Goal: Contribute content: Contribute content

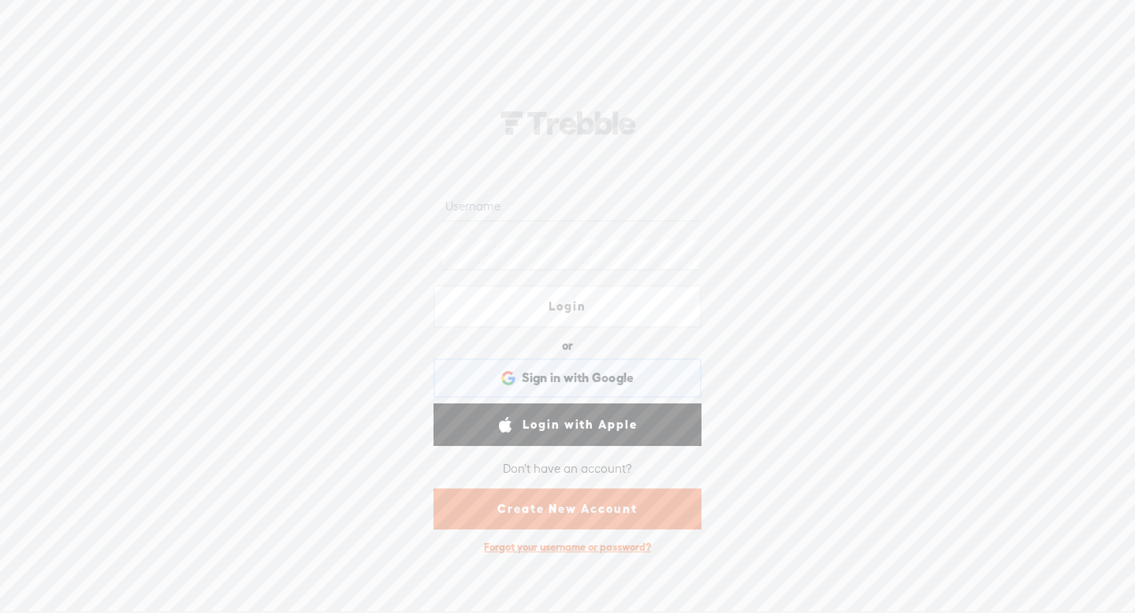
type input "bgv10"
click at [466, 366] on div "Sign in with Google Sign in with Google. Opens in new tab" at bounding box center [568, 378] width 246 height 36
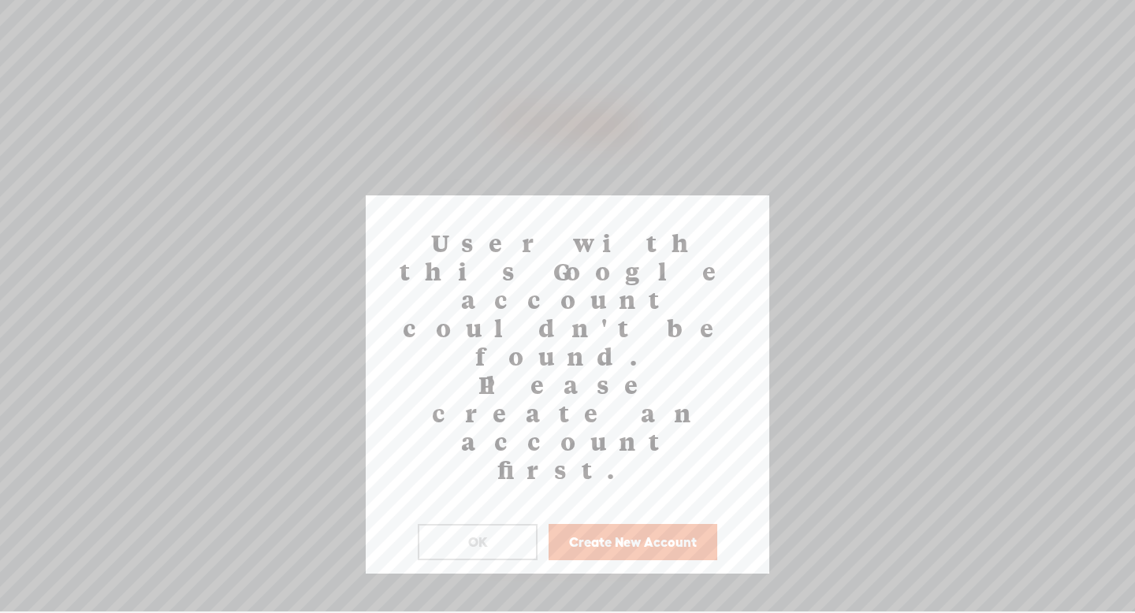
click at [458, 524] on button "OK" at bounding box center [478, 542] width 120 height 36
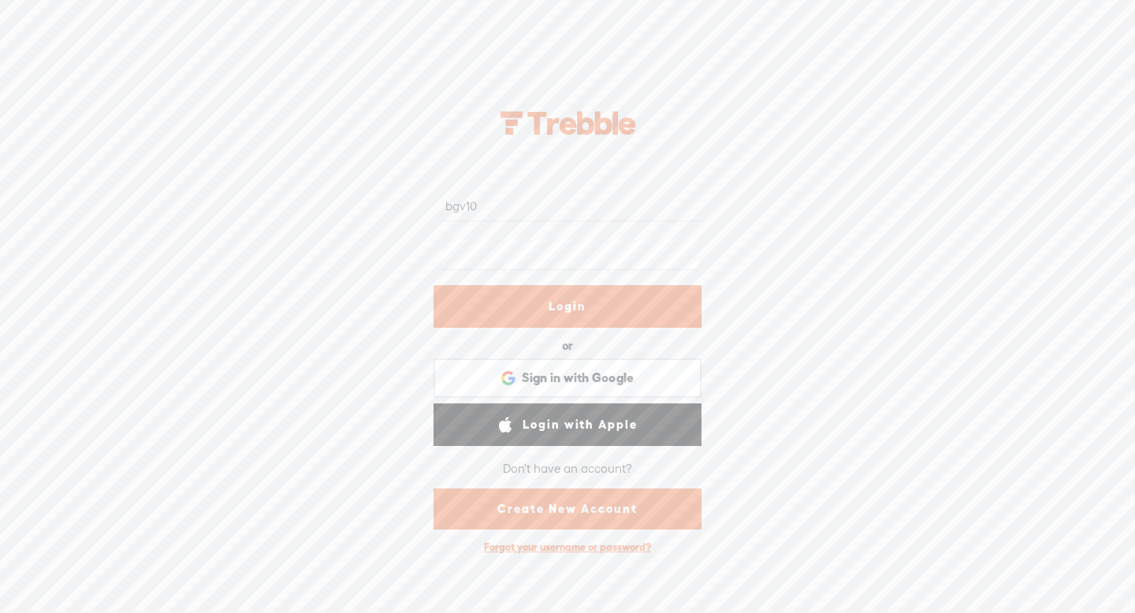
click at [534, 317] on link "Login" at bounding box center [568, 306] width 268 height 43
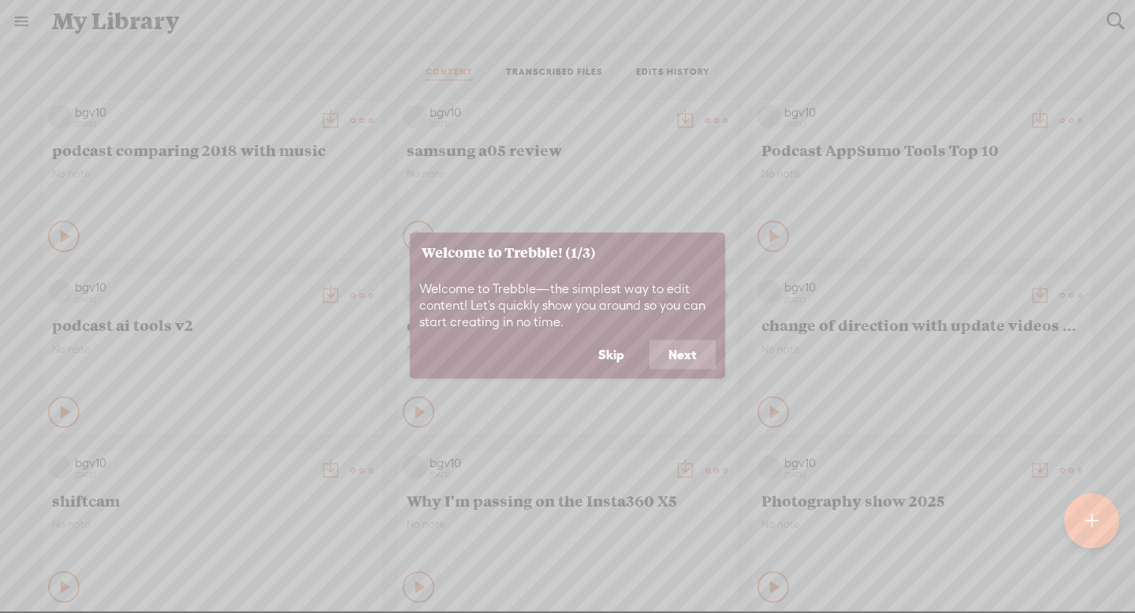
click at [619, 360] on button "Skip" at bounding box center [611, 355] width 64 height 30
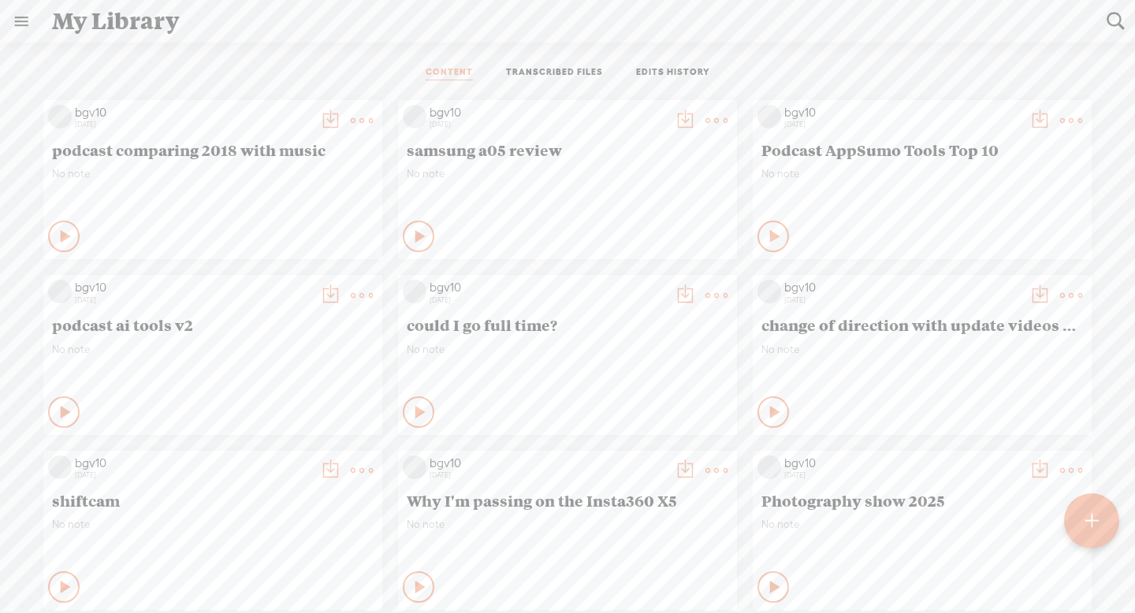
click at [1090, 514] on t at bounding box center [1092, 522] width 13 height 35
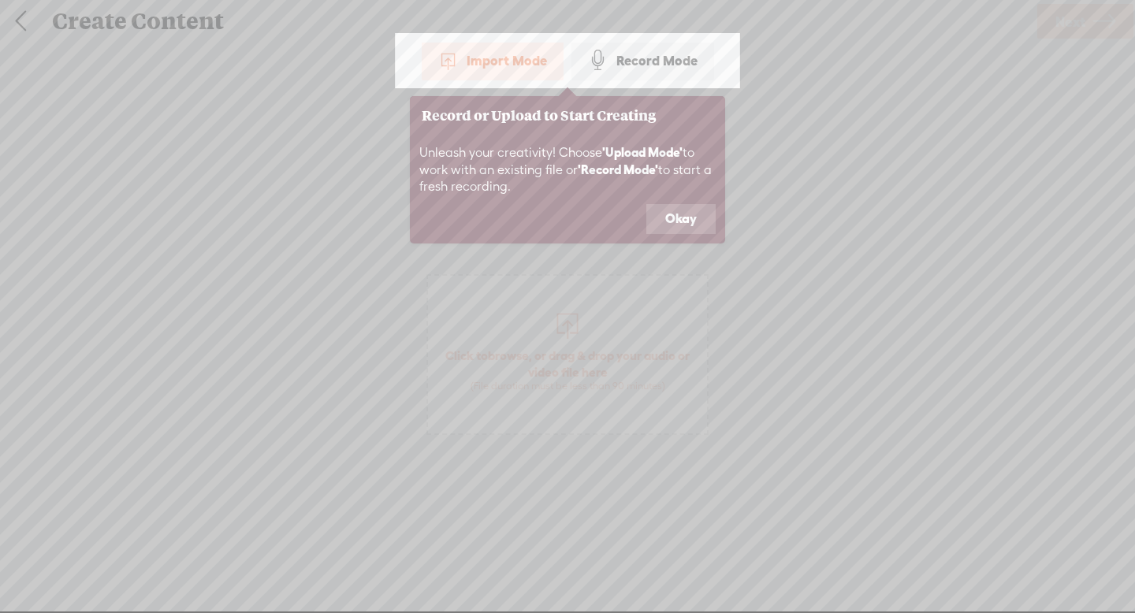
click at [688, 215] on button "Okay" at bounding box center [680, 219] width 69 height 30
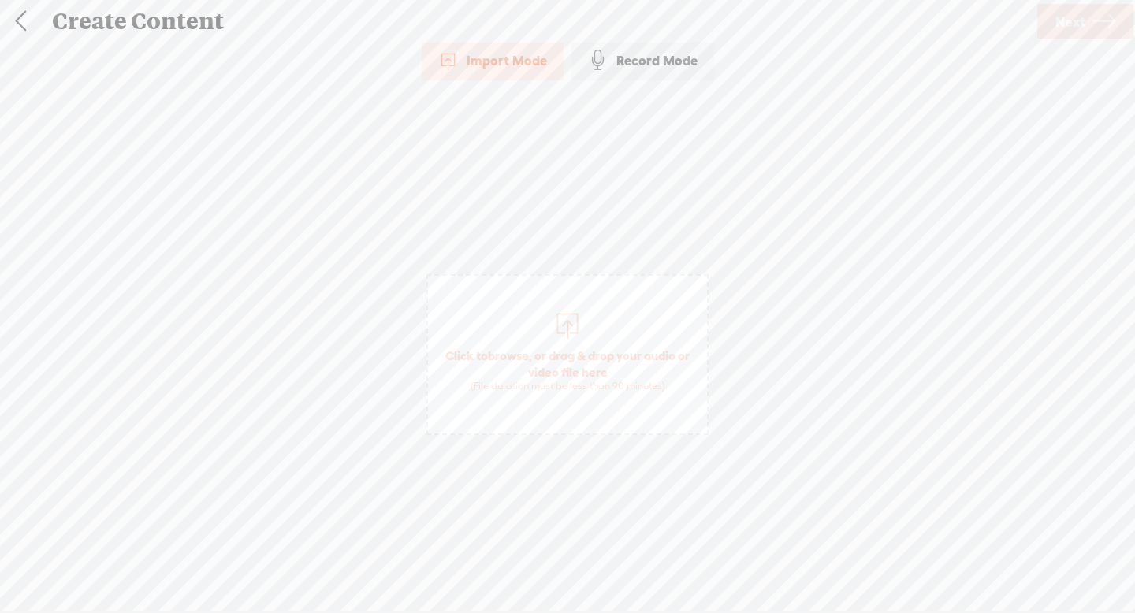
click at [668, 69] on div "Record Mode" at bounding box center [643, 60] width 143 height 39
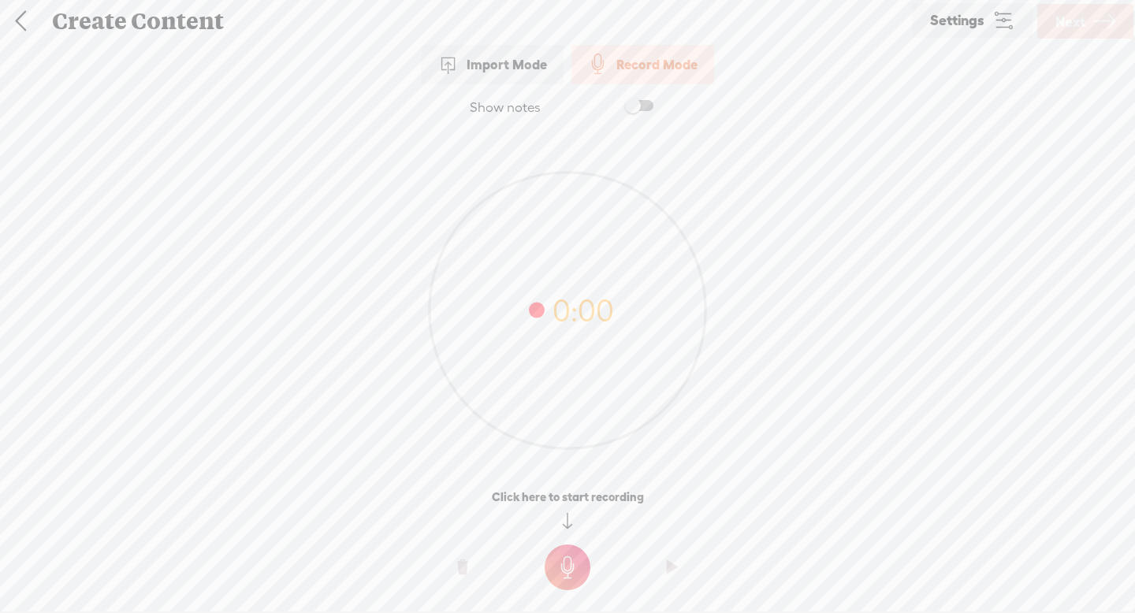
click at [975, 17] on span "Settings" at bounding box center [957, 20] width 54 height 15
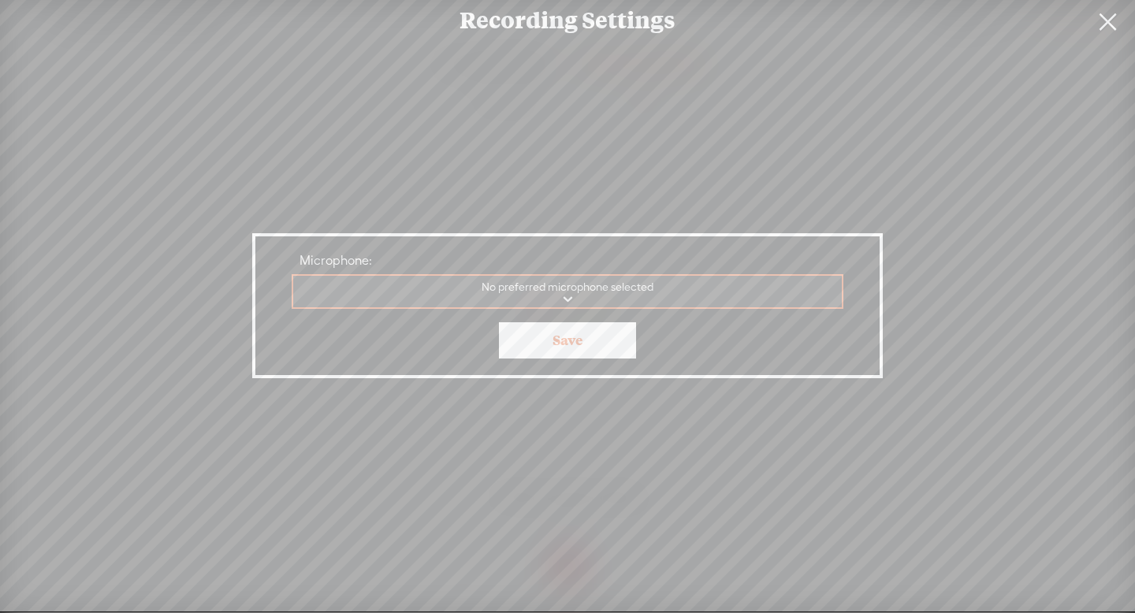
click at [668, 286] on select "MacBook Air Microphone Filmage Audio Device Gemoo Speaker Speaker Audio Recorde…" at bounding box center [568, 292] width 550 height 32
select select "111c4a906bbb455094d462d2cbfaf4285ecf85f408e97a039a06b1b7157b8622"
click at [293, 276] on select "MacBook Air Microphone Filmage Audio Device Gemoo Speaker Speaker Audio Recorde…" at bounding box center [568, 292] width 550 height 32
click at [587, 346] on link "Save" at bounding box center [567, 340] width 137 height 36
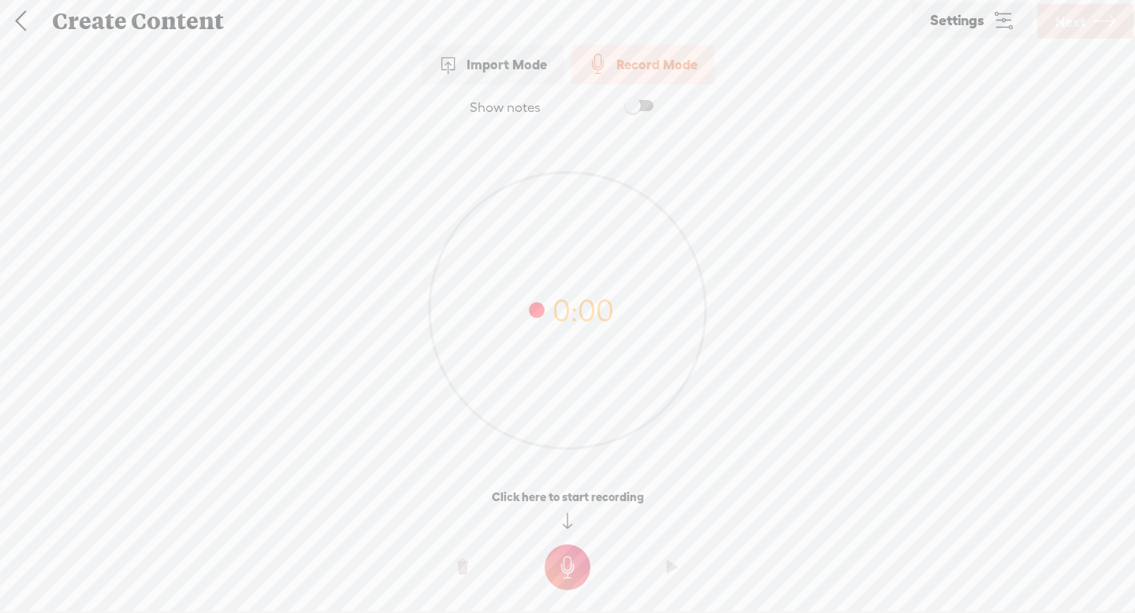
click at [559, 568] on t at bounding box center [568, 568] width 46 height 46
click at [556, 576] on t at bounding box center [568, 579] width 46 height 46
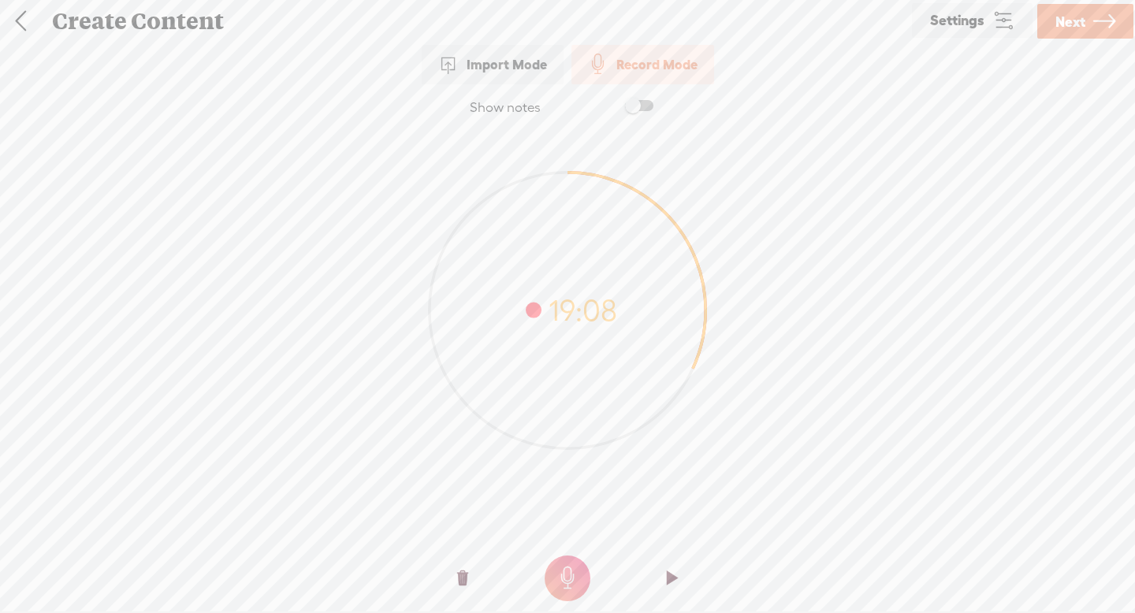
click at [1074, 33] on span "Next" at bounding box center [1071, 22] width 30 height 40
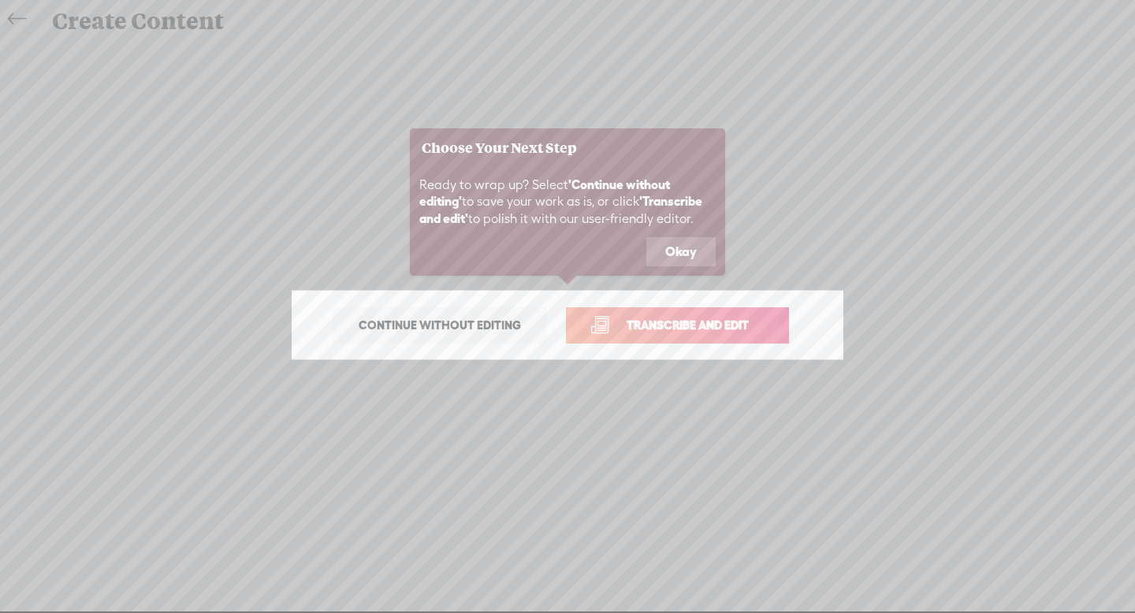
click at [643, 323] on span "Transcribe and edit" at bounding box center [687, 325] width 155 height 18
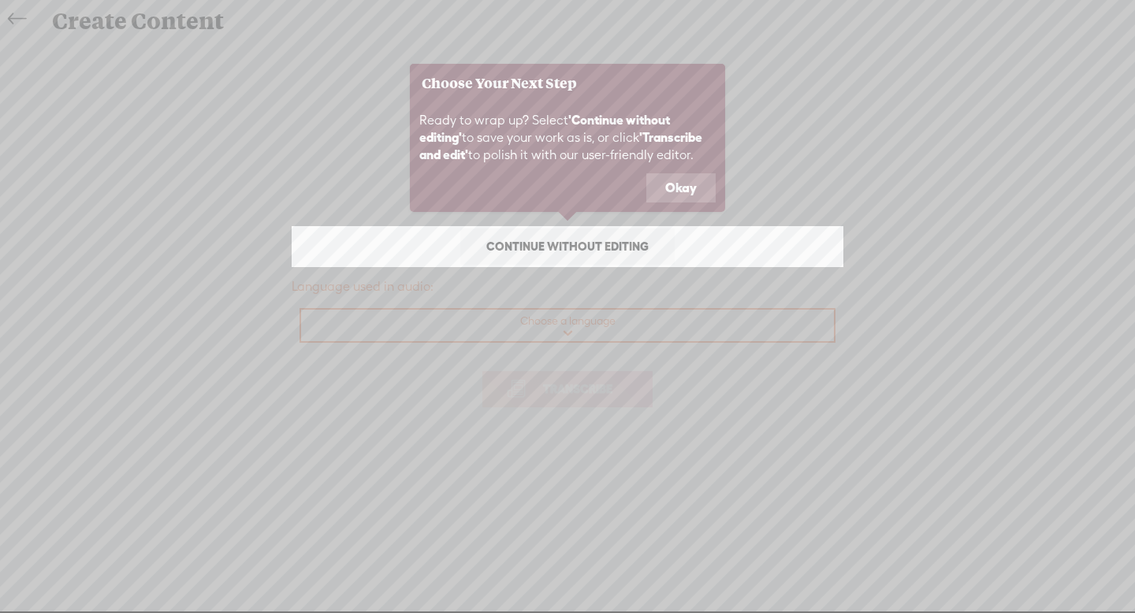
click at [680, 185] on button "Okay" at bounding box center [680, 188] width 69 height 30
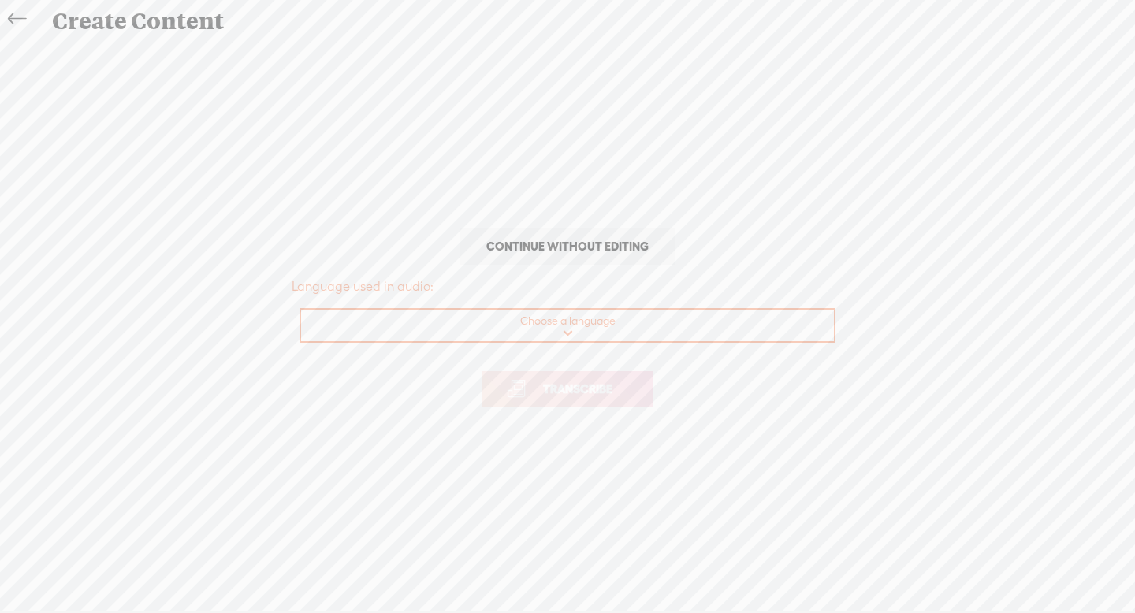
click at [550, 321] on select "Choose a language Afrikaans Albanian Amharic Arabic, Gulf Arabic, Modern Standa…" at bounding box center [568, 326] width 535 height 32
select select "en-[GEOGRAPHIC_DATA]"
click at [301, 310] on select "Choose a language Afrikaans Albanian Amharic Arabic, Gulf Arabic, Modern Standa…" at bounding box center [568, 326] width 535 height 32
click at [549, 397] on span "Transcribe" at bounding box center [578, 389] width 102 height 18
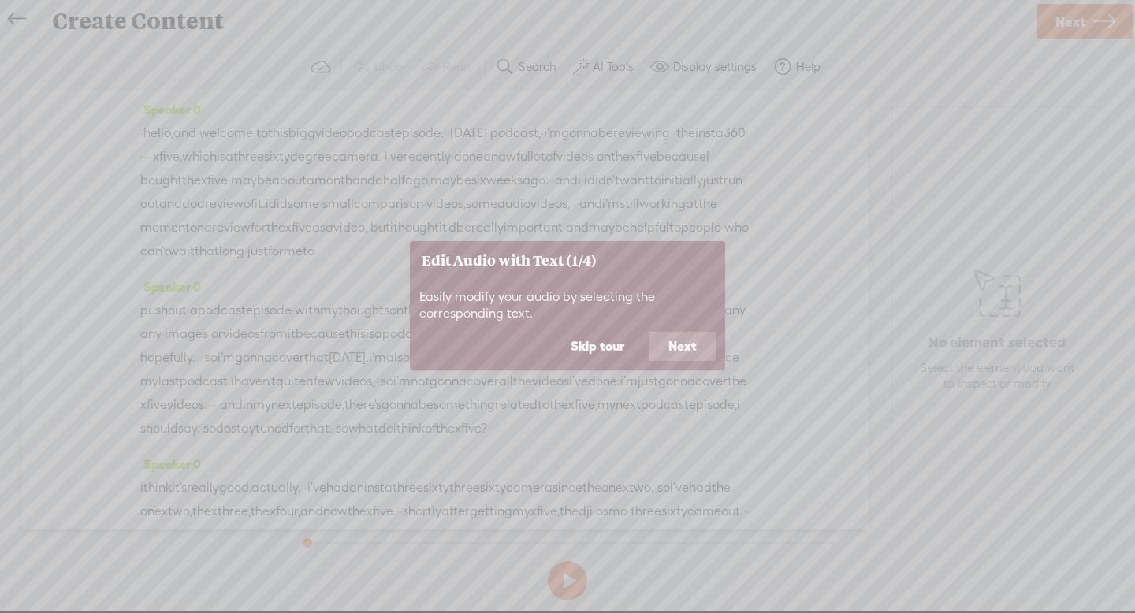
click at [619, 355] on button "Skip tour" at bounding box center [597, 347] width 91 height 30
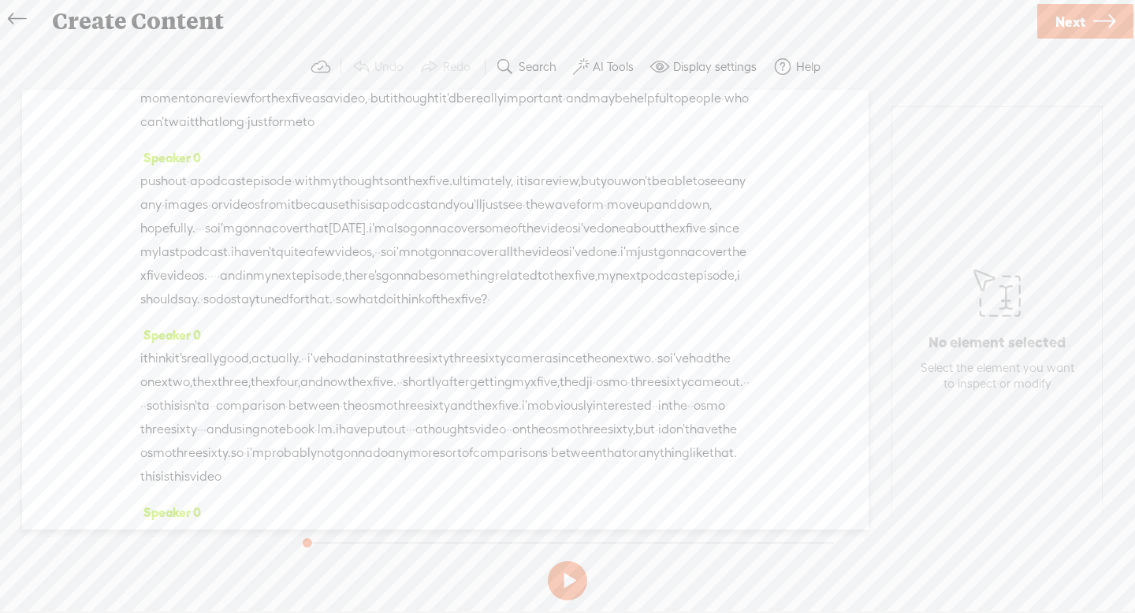
scroll to position [130, 0]
click at [296, 287] on span "next" at bounding box center [283, 275] width 25 height 24
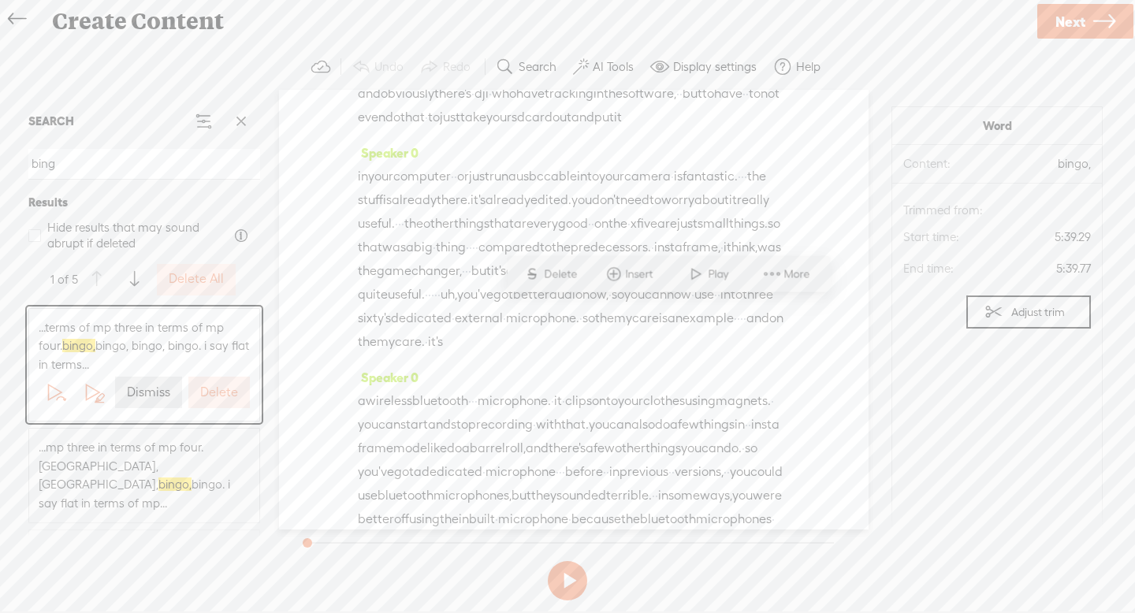
scroll to position [2095, 0]
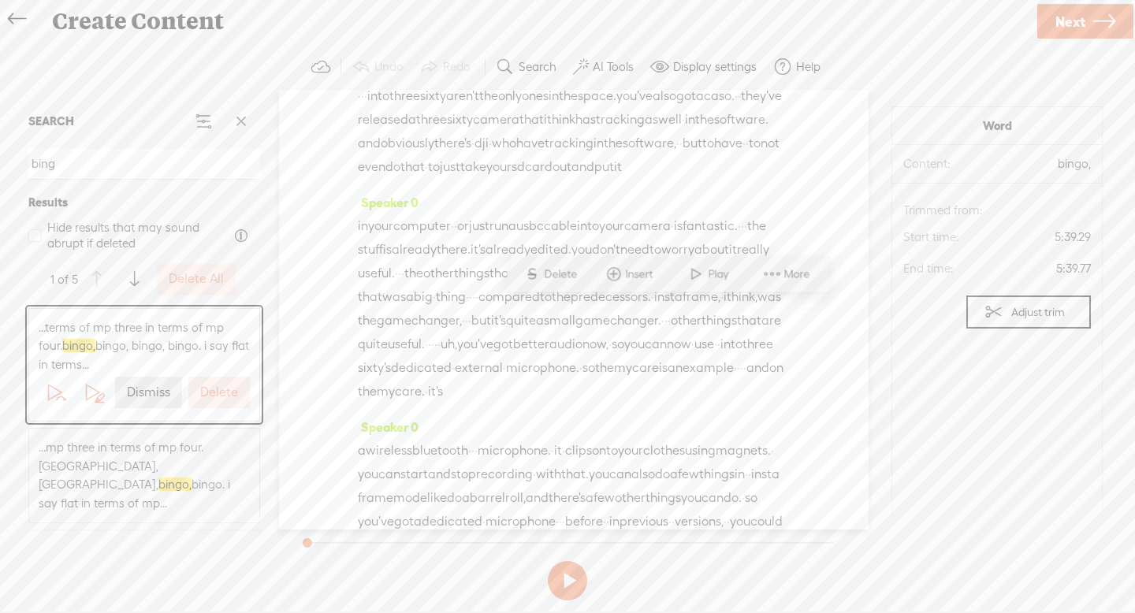
drag, startPoint x: 361, startPoint y: 315, endPoint x: 410, endPoint y: 338, distance: 54.3
click at [317, 301] on span "Delete" at bounding box center [307, 298] width 37 height 16
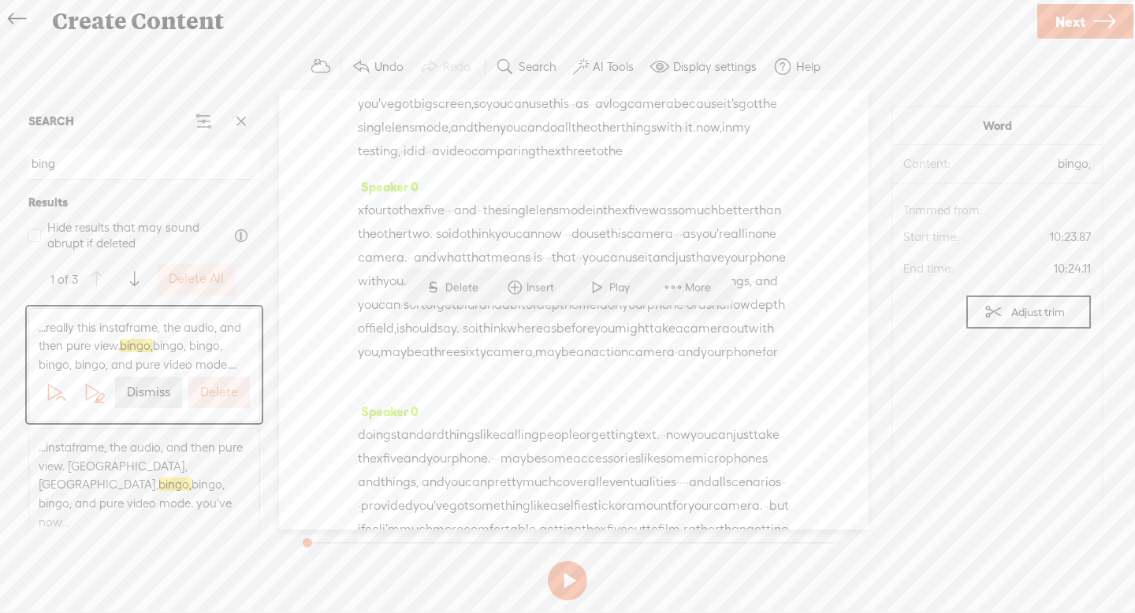
scroll to position [3999, 0]
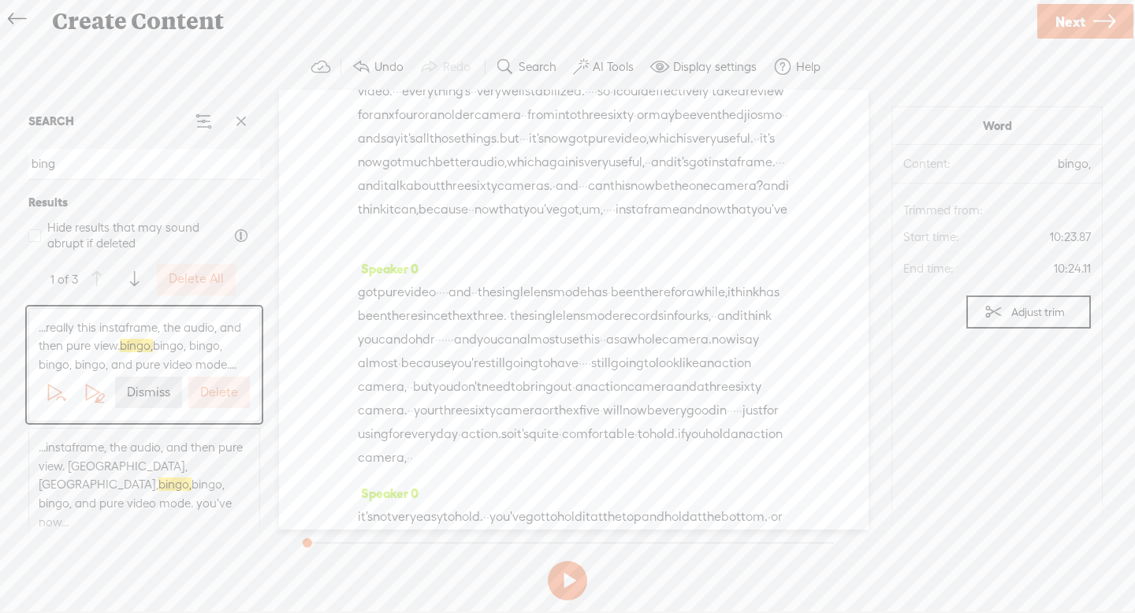
scroll to position [3590, 0]
click at [225, 334] on span "...really this instaframe, the audio, and then pure view. [PERSON_NAME], [PERSO…" at bounding box center [144, 346] width 211 height 56
click at [95, 393] on span at bounding box center [99, 398] width 11 height 11
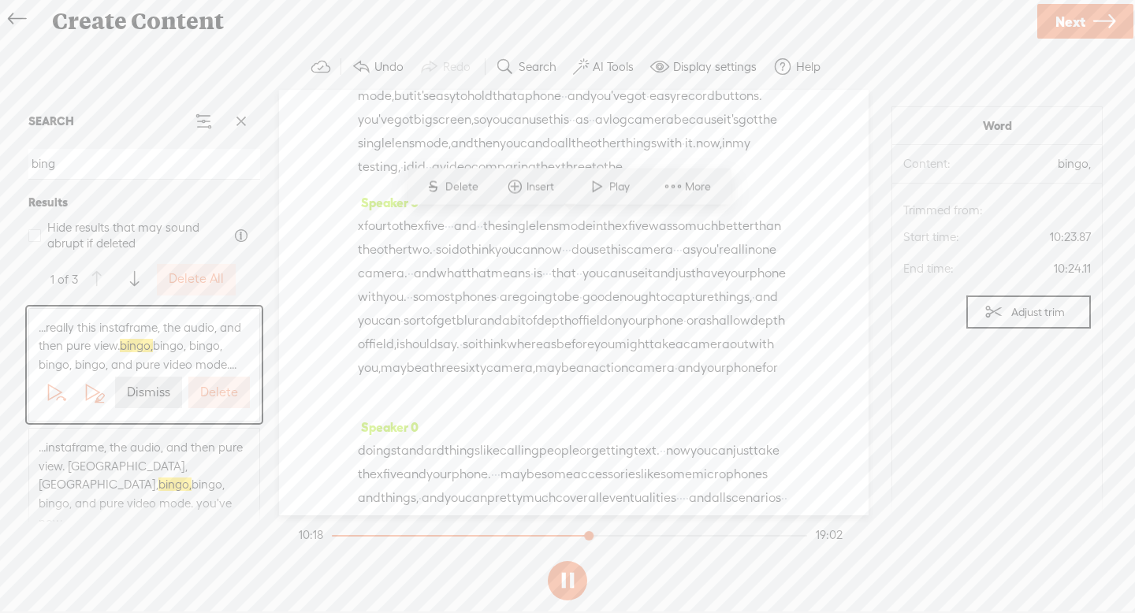
scroll to position [4102, 0]
click at [561, 580] on button at bounding box center [567, 580] width 39 height 39
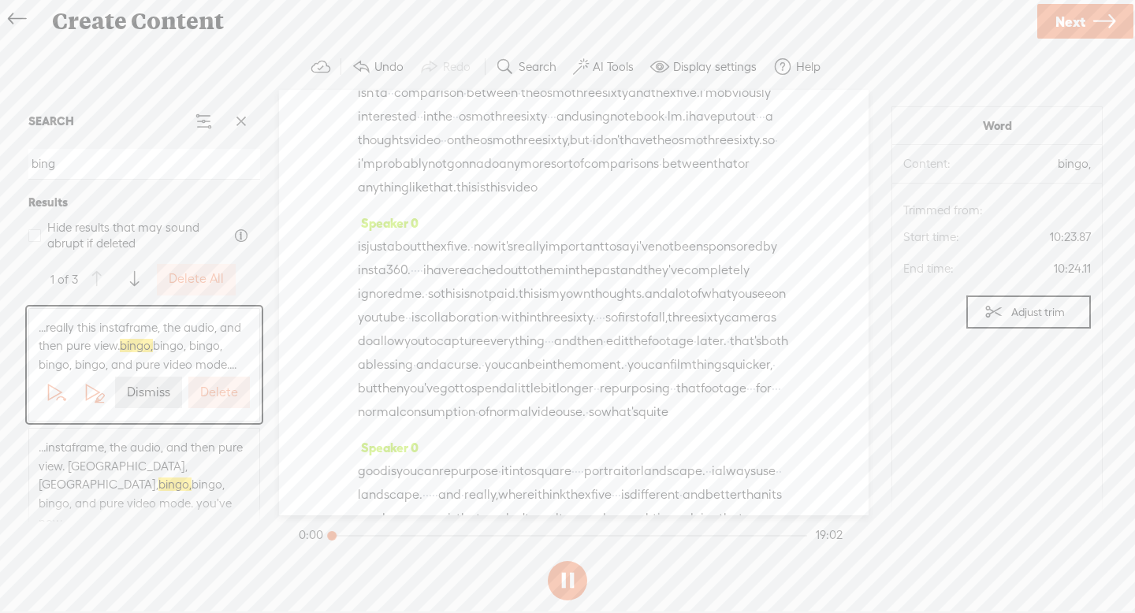
scroll to position [0, 0]
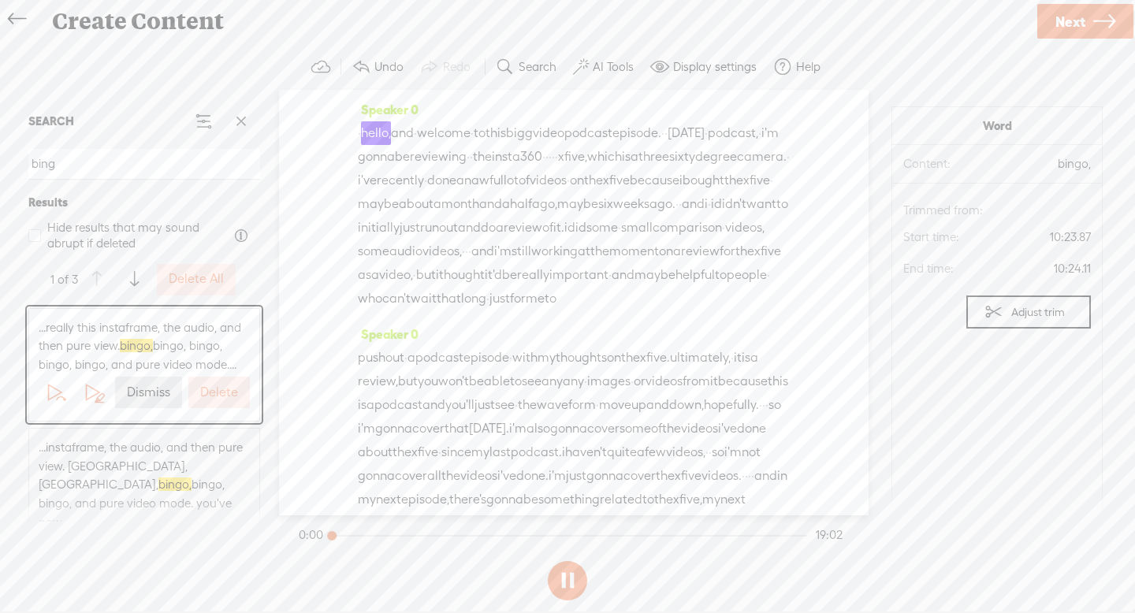
click at [561, 580] on button at bounding box center [567, 580] width 39 height 39
click at [99, 394] on span at bounding box center [99, 398] width 11 height 11
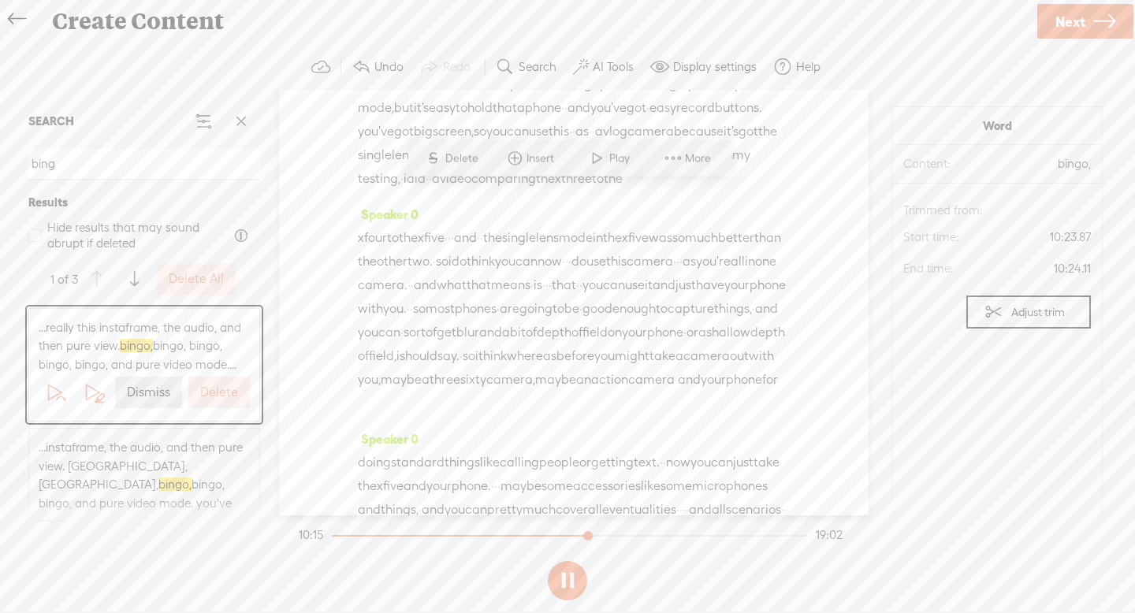
click at [555, 579] on button at bounding box center [567, 580] width 39 height 39
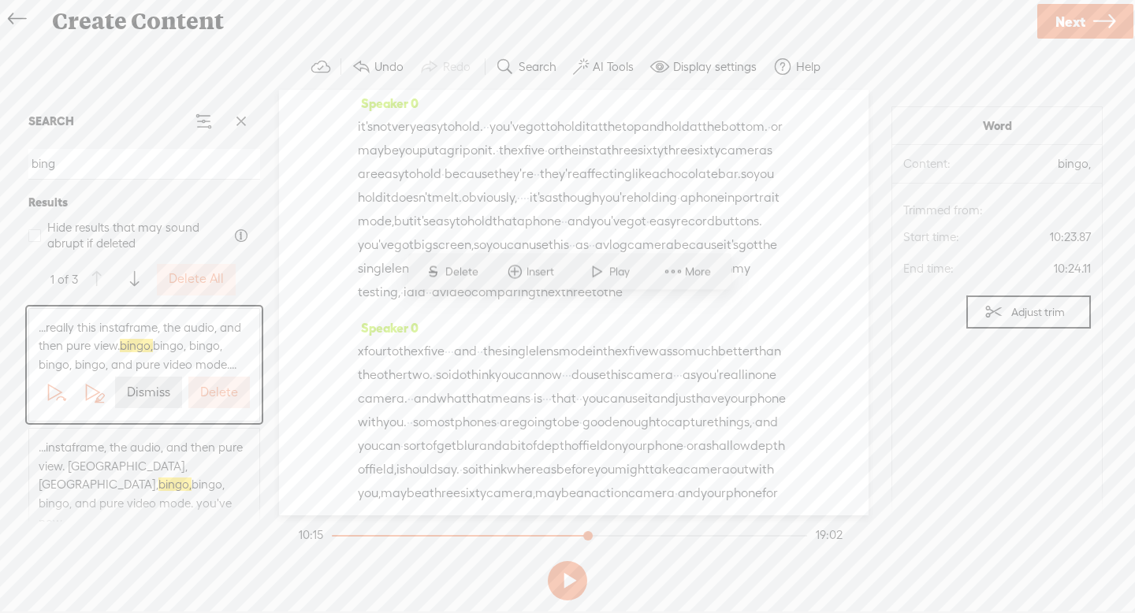
scroll to position [4024, 0]
drag, startPoint x: 360, startPoint y: 315, endPoint x: 752, endPoint y: 315, distance: 391.8
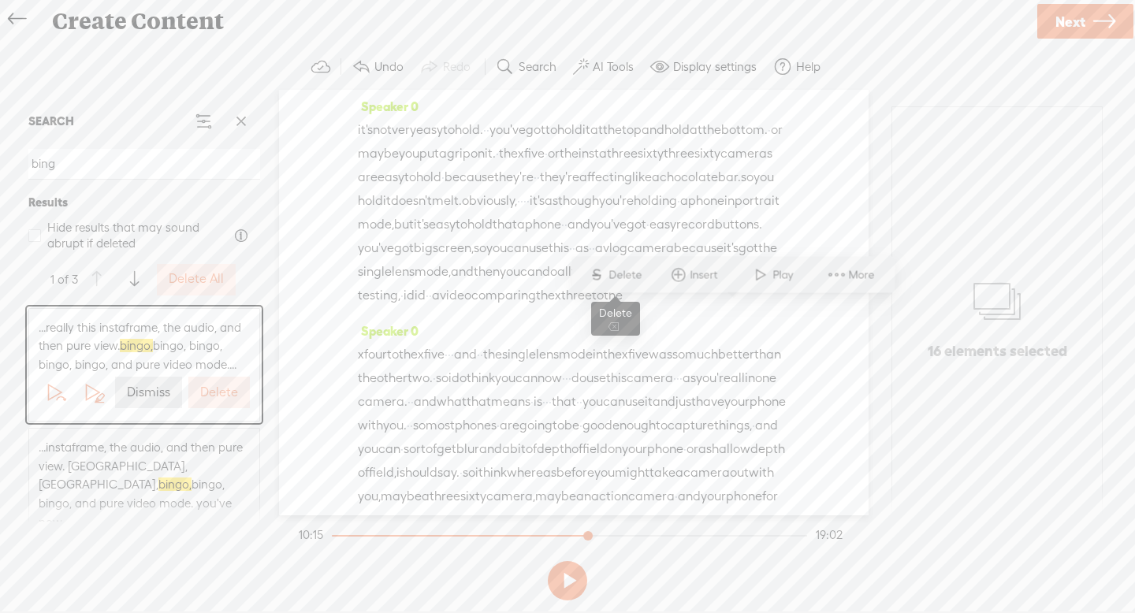
click at [613, 274] on span "Delete" at bounding box center [627, 275] width 37 height 16
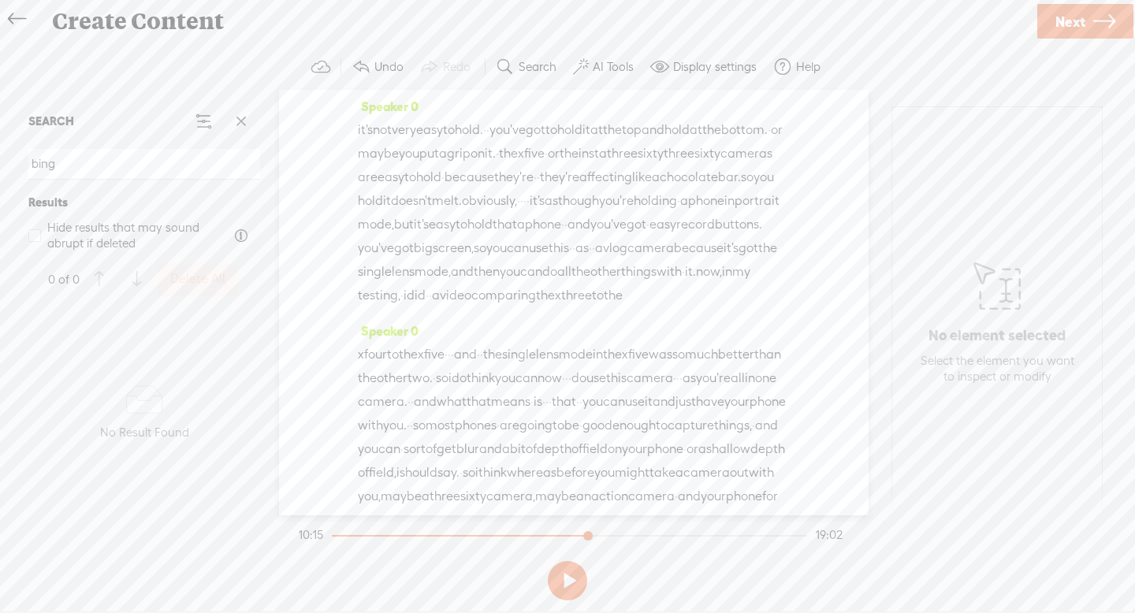
click at [226, 170] on input "bing" at bounding box center [144, 164] width 232 height 31
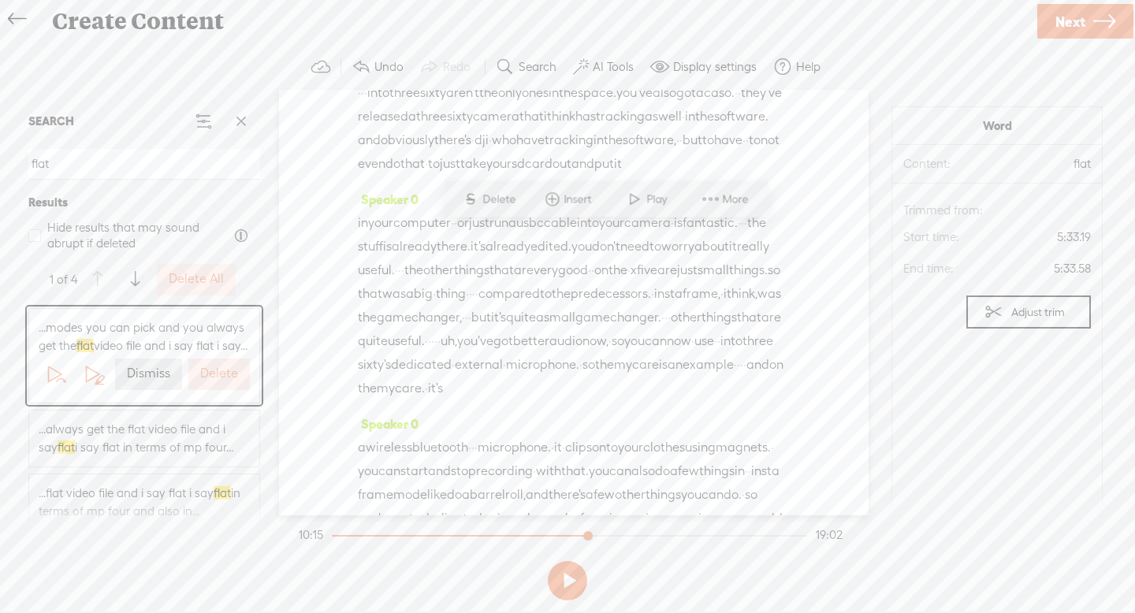
scroll to position [2144, 0]
click at [145, 165] on input "flat" at bounding box center [144, 164] width 232 height 31
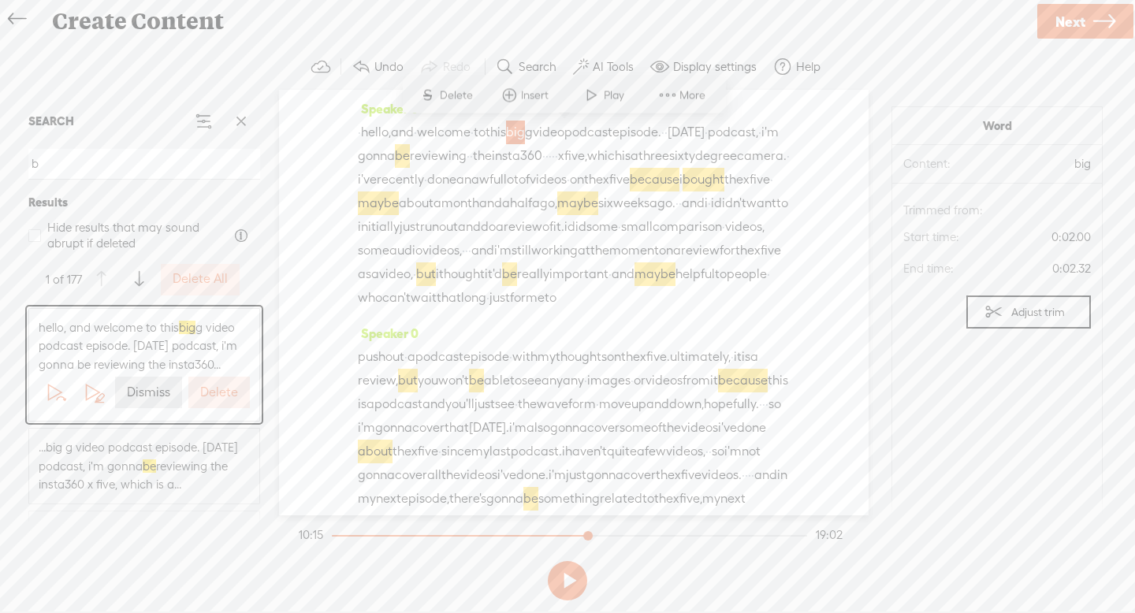
scroll to position [0, 0]
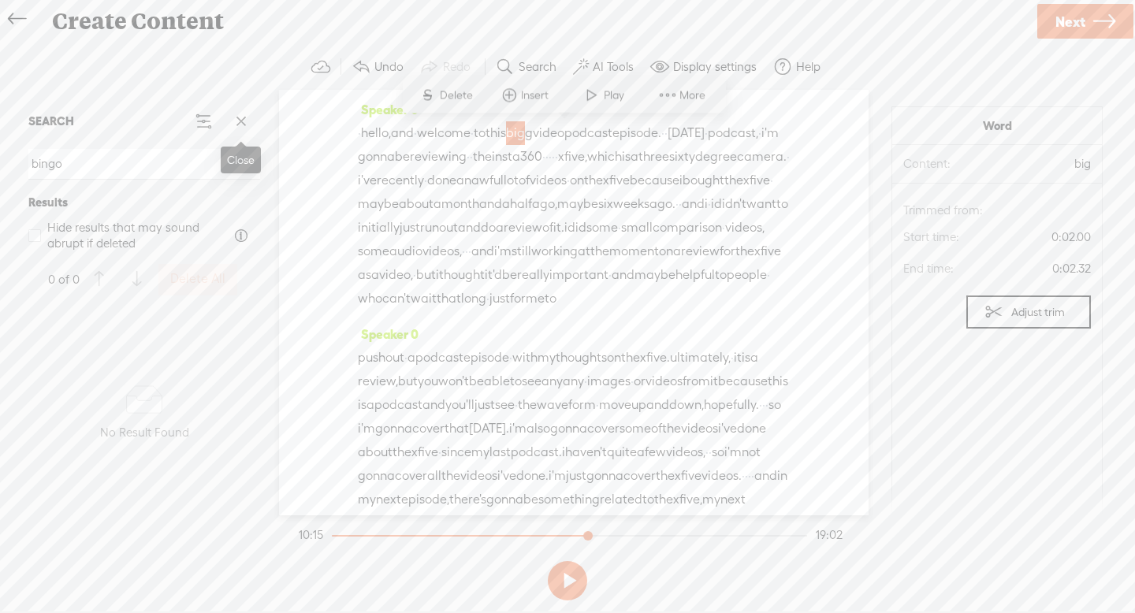
type input "bingo"
click at [239, 121] on span at bounding box center [241, 122] width 24 height 24
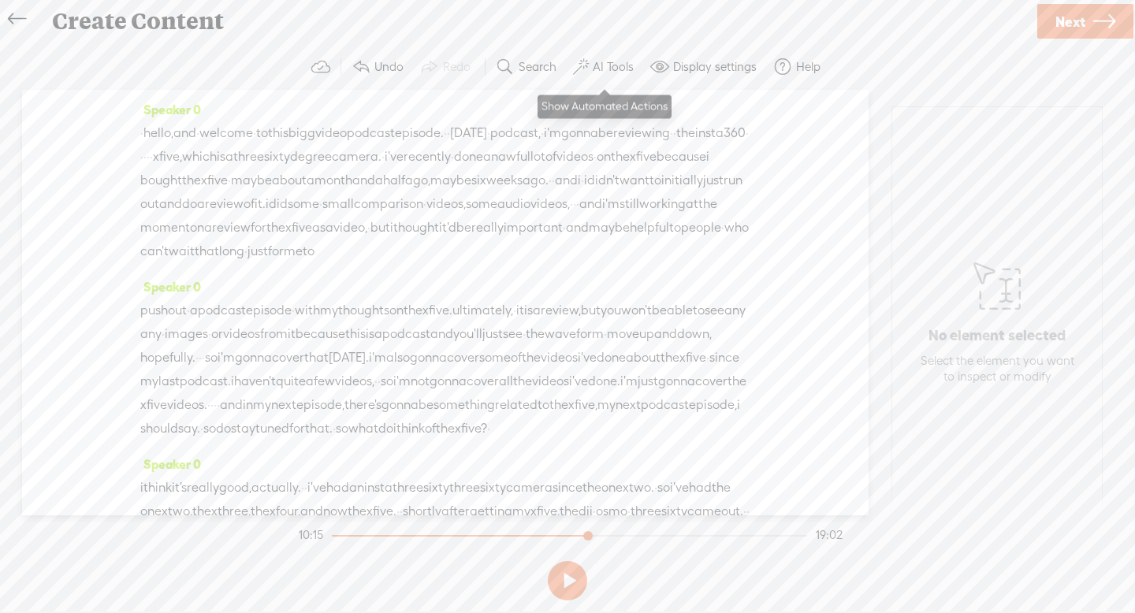
click at [614, 67] on label "AI Tools" at bounding box center [613, 67] width 41 height 16
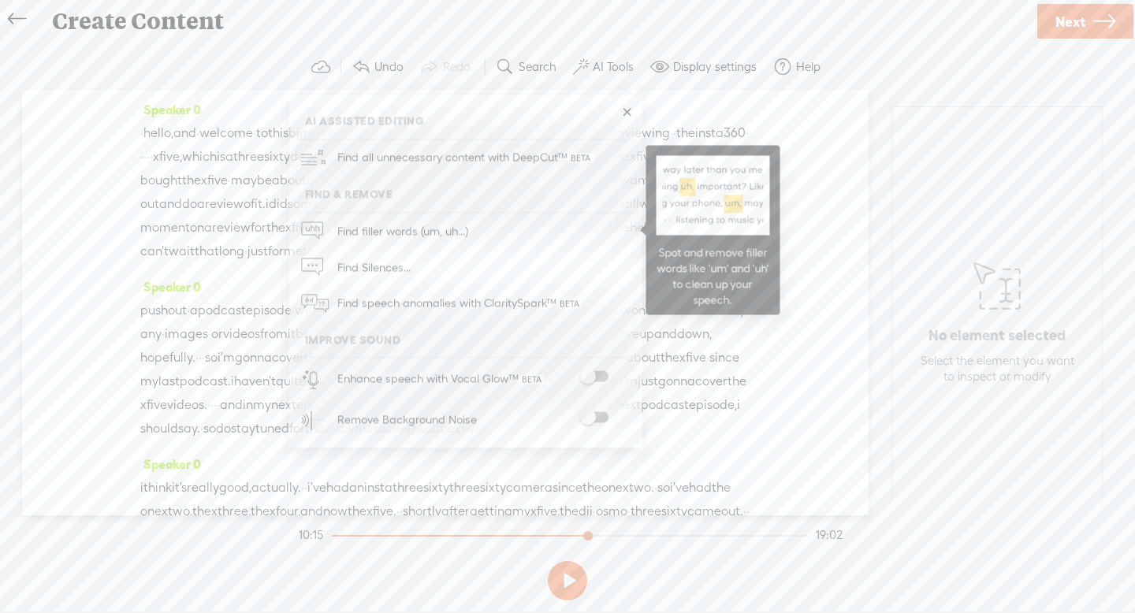
click at [464, 224] on span "Find filler words (um, uh...)" at bounding box center [403, 231] width 142 height 35
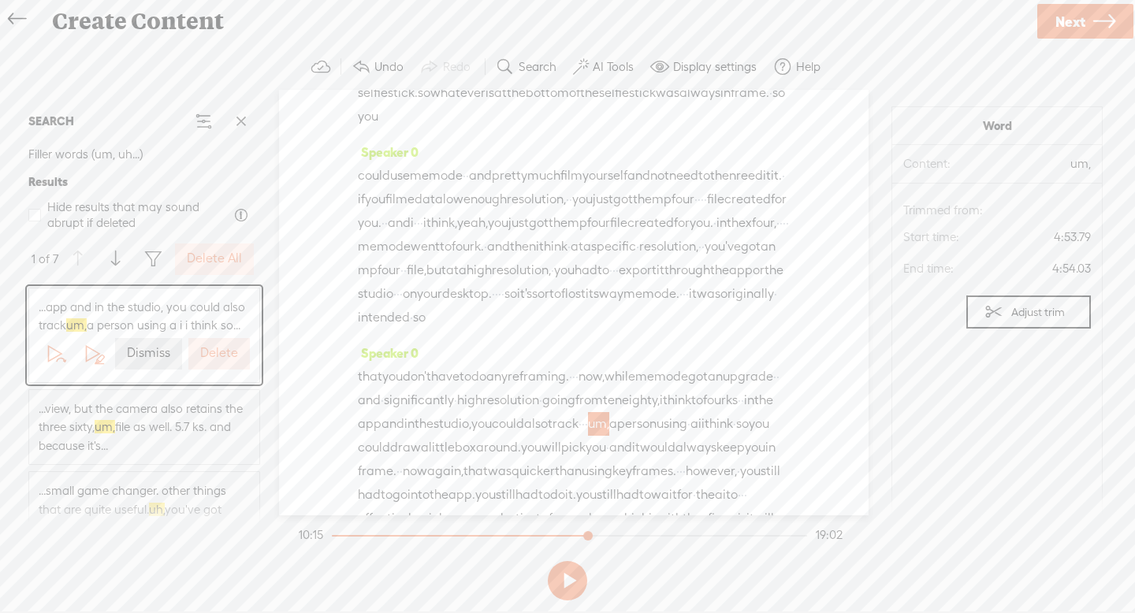
scroll to position [1417, 0]
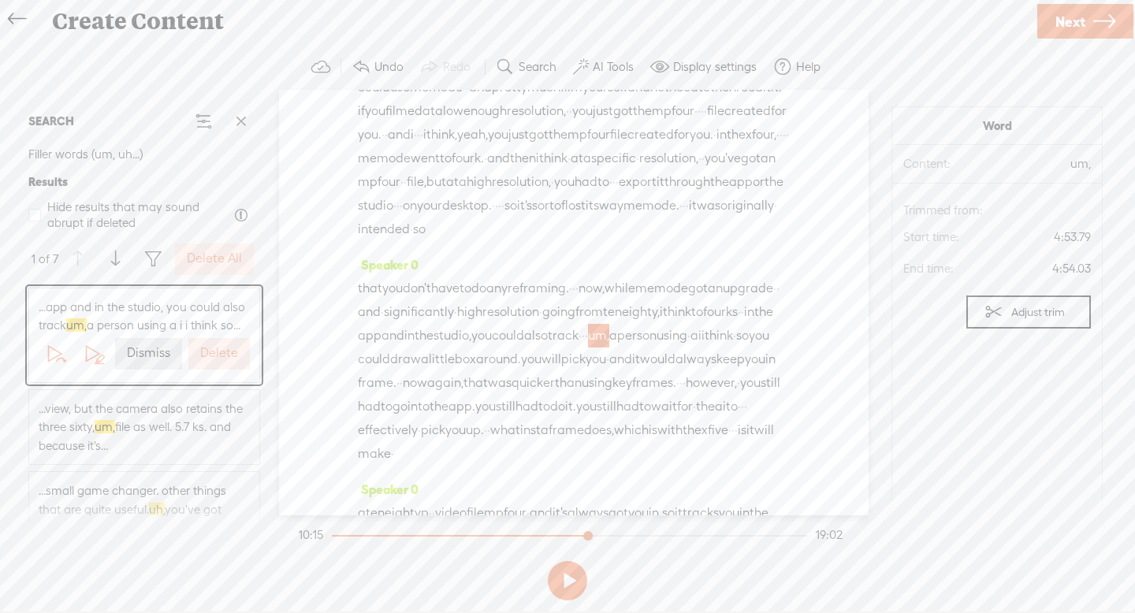
click at [225, 255] on label "Delete All" at bounding box center [214, 259] width 55 height 17
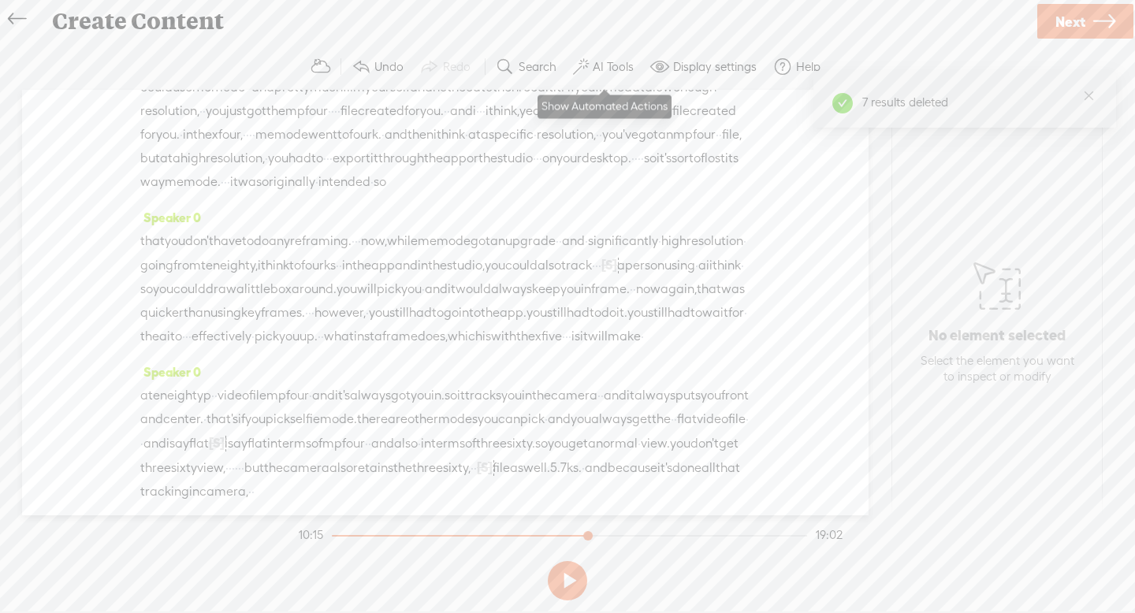
click at [615, 73] on label "AI Tools" at bounding box center [613, 67] width 41 height 16
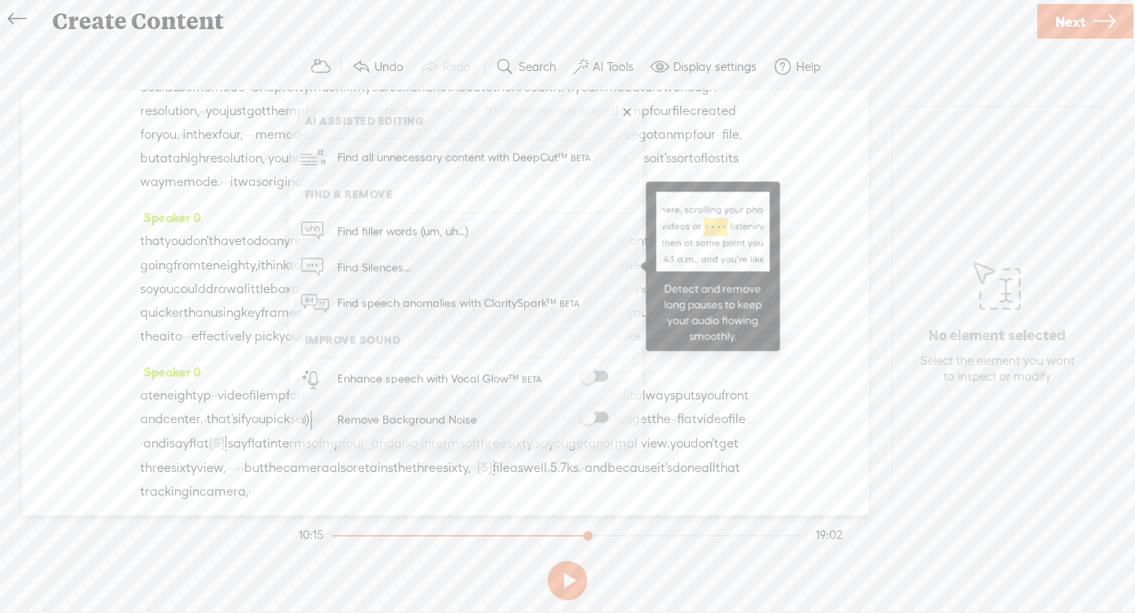
click at [464, 254] on link "Find Silences..." at bounding box center [465, 267] width 337 height 36
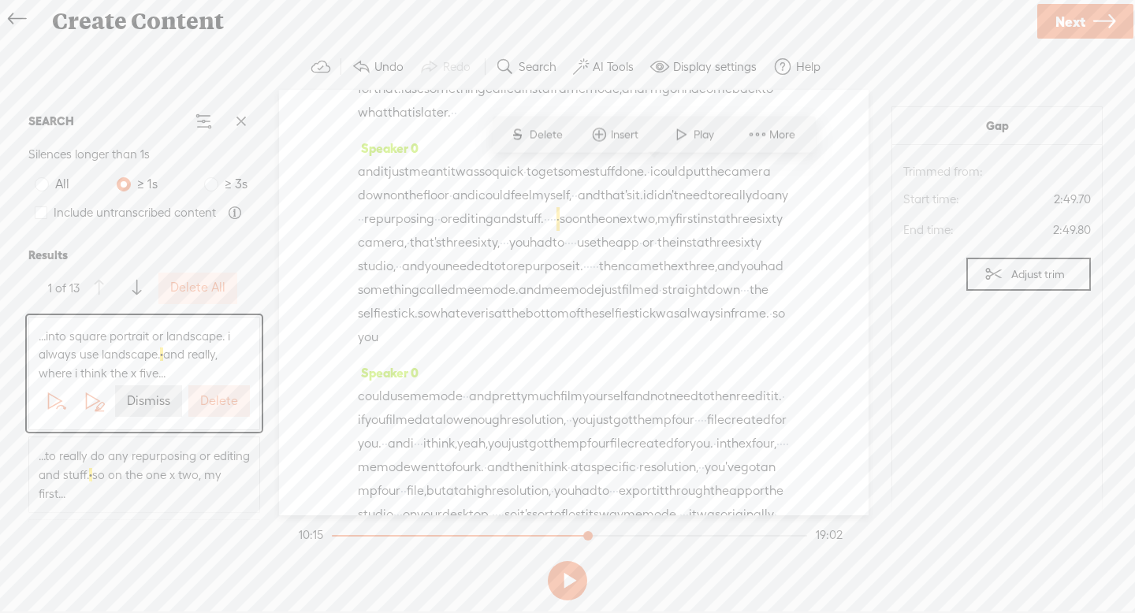
scroll to position [1097, 0]
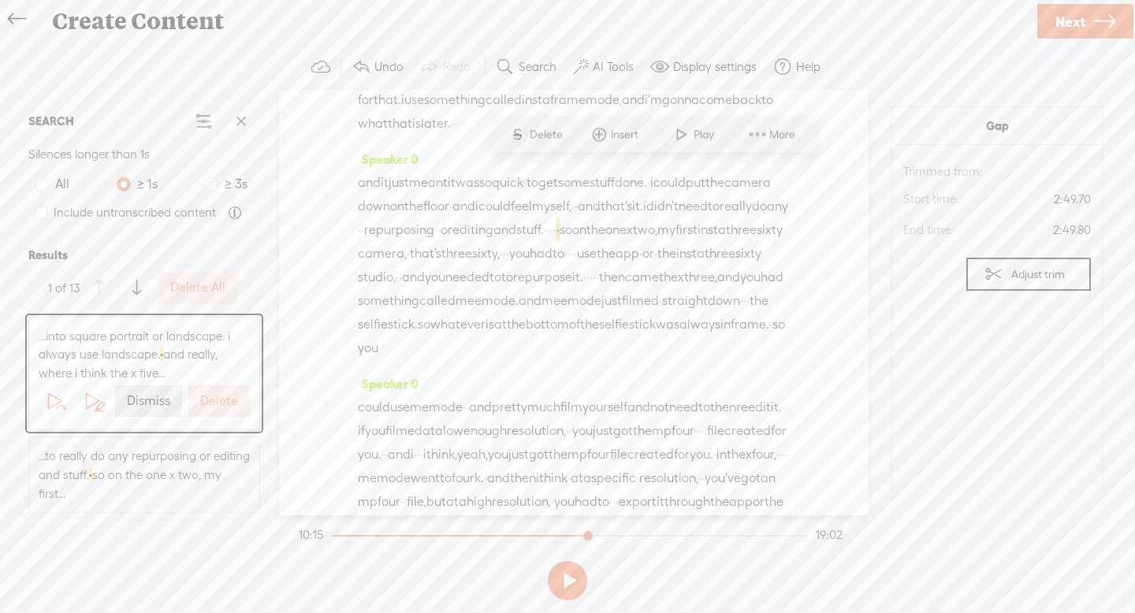
click at [182, 295] on label "Delete All" at bounding box center [197, 288] width 55 height 17
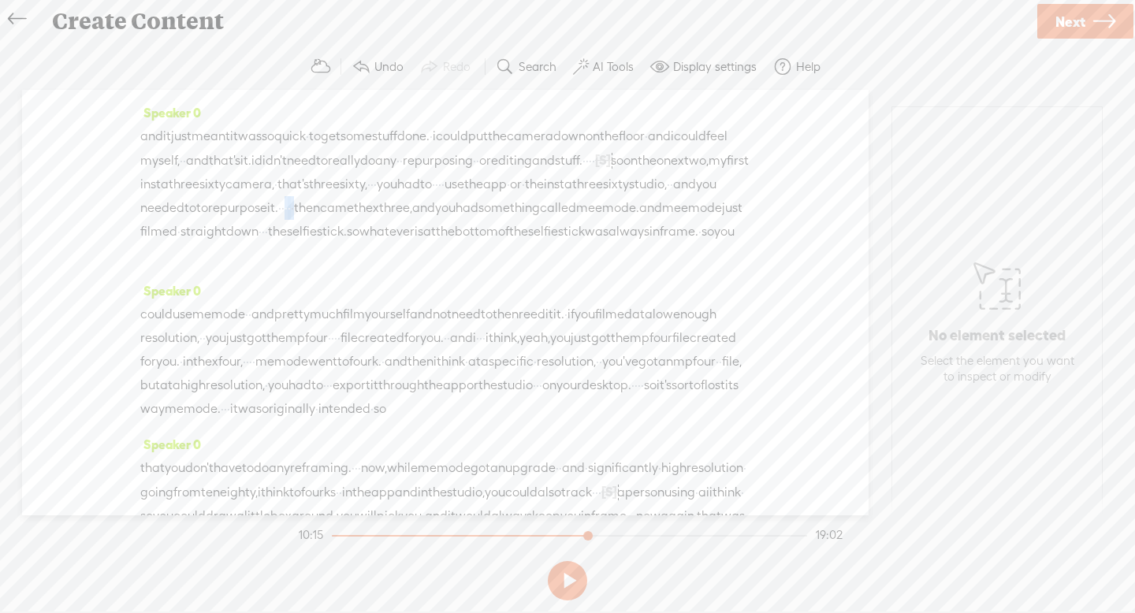
drag, startPoint x: 318, startPoint y: 164, endPoint x: 342, endPoint y: 163, distance: 23.7
click at [342, 163] on div "and it just meant it was so quick · to get some stuff done. · i could put the c…" at bounding box center [445, 196] width 610 height 143
click at [229, 125] on span "Delete" at bounding box center [240, 124] width 37 height 16
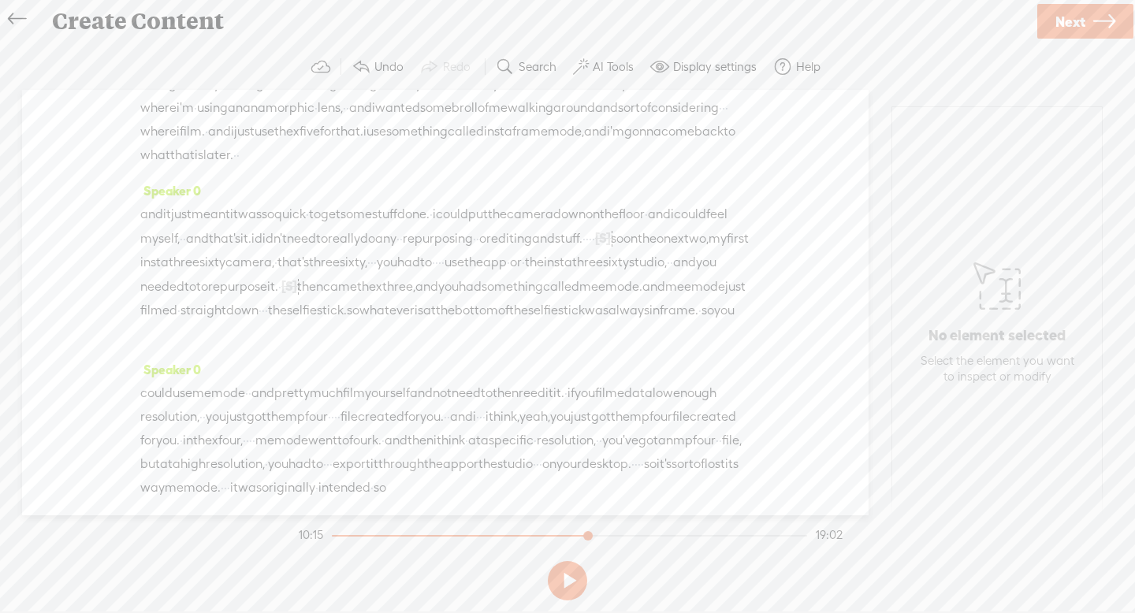
scroll to position [996, 0]
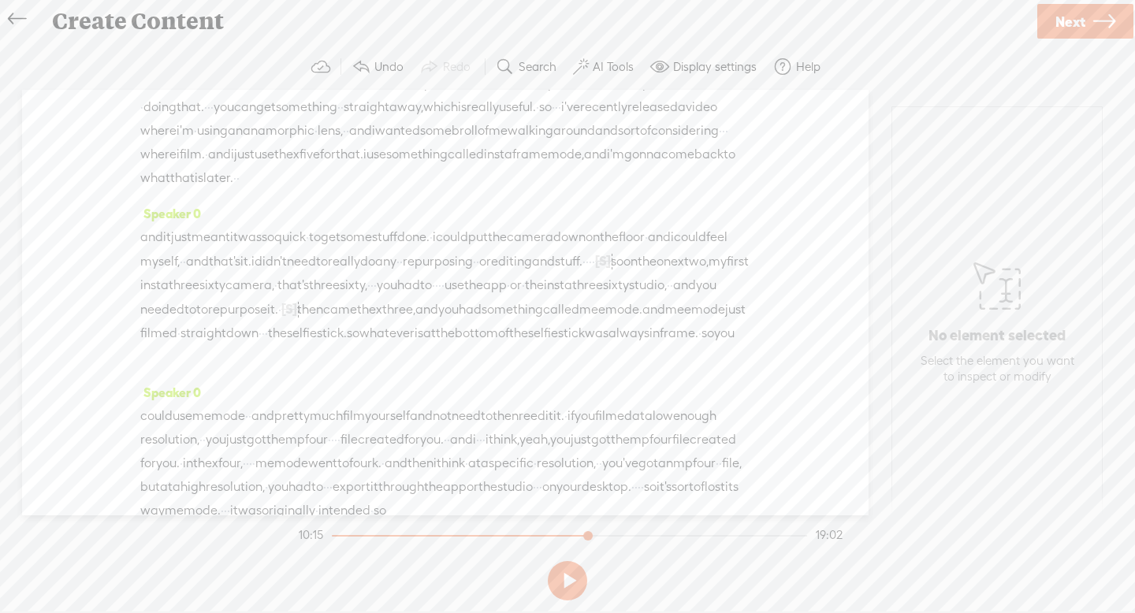
drag, startPoint x: 285, startPoint y: 207, endPoint x: 302, endPoint y: 210, distance: 16.7
click at [302, 225] on div "and it just meant it was so quick · to get some stuff done. · i could put the c…" at bounding box center [445, 296] width 610 height 143
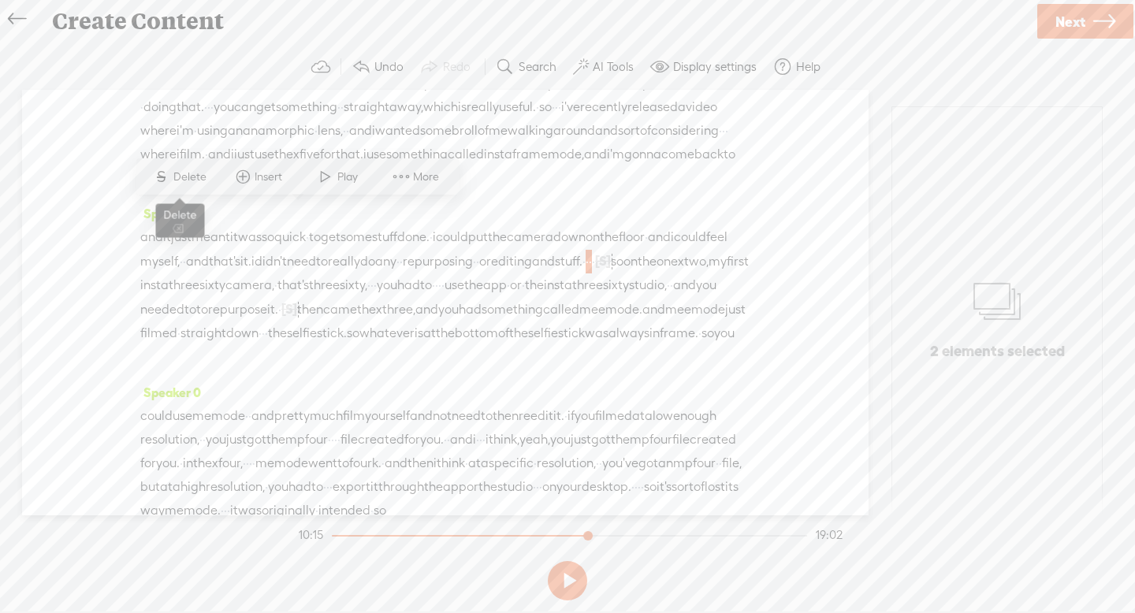
click at [201, 173] on span "Delete" at bounding box center [191, 177] width 37 height 16
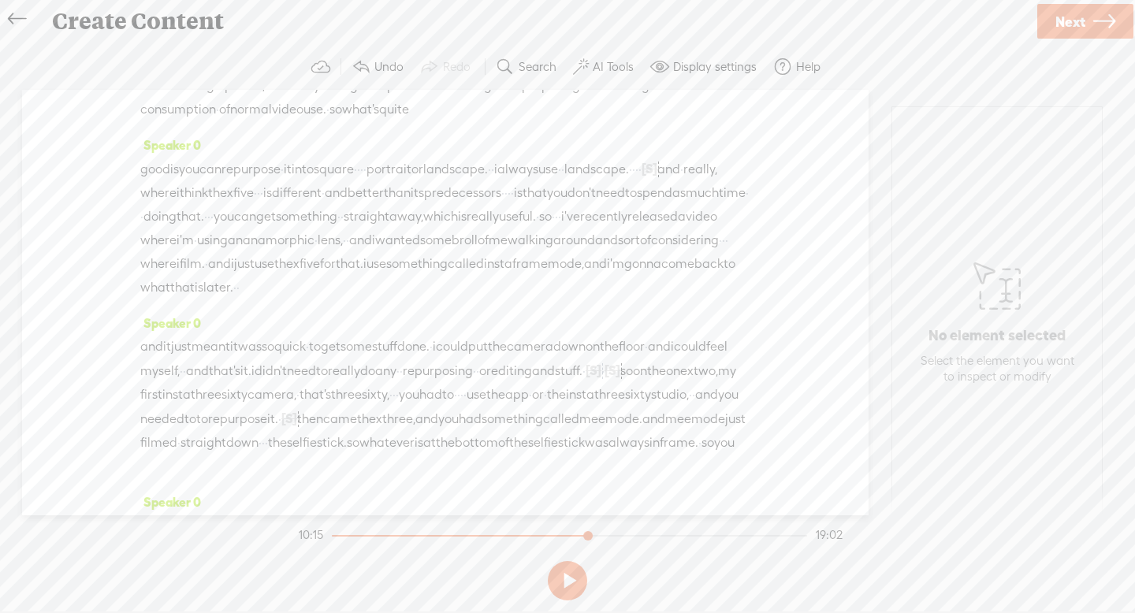
scroll to position [832, 0]
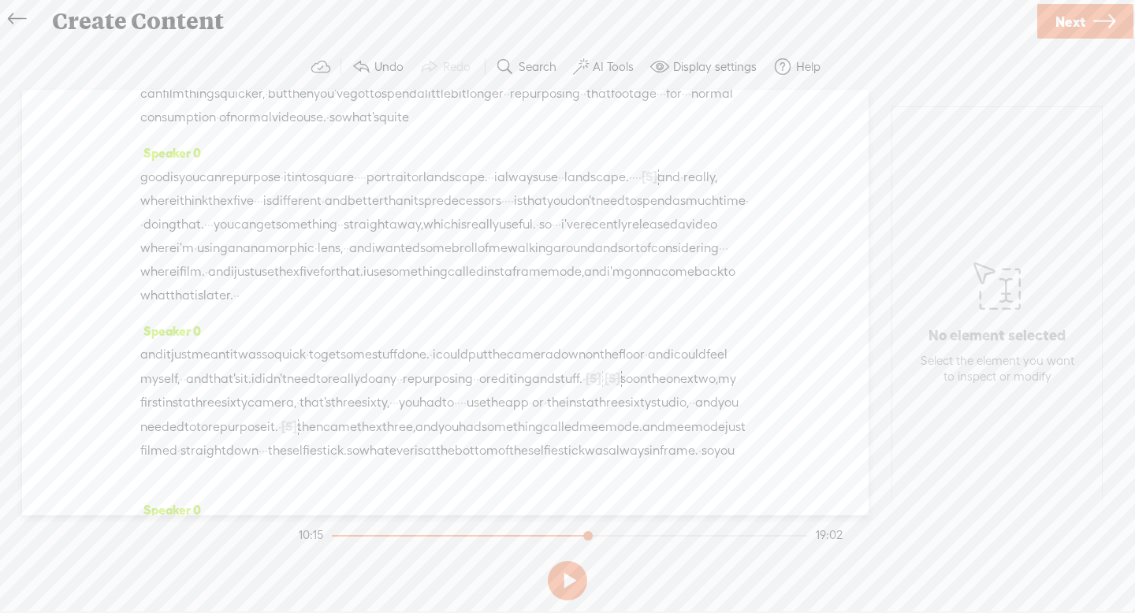
drag, startPoint x: 233, startPoint y: 181, endPoint x: 248, endPoint y: 181, distance: 15.0
click at [248, 181] on div "good is you can repurpose · it into square · · · · portrait or landscape. · · i…" at bounding box center [445, 236] width 610 height 143
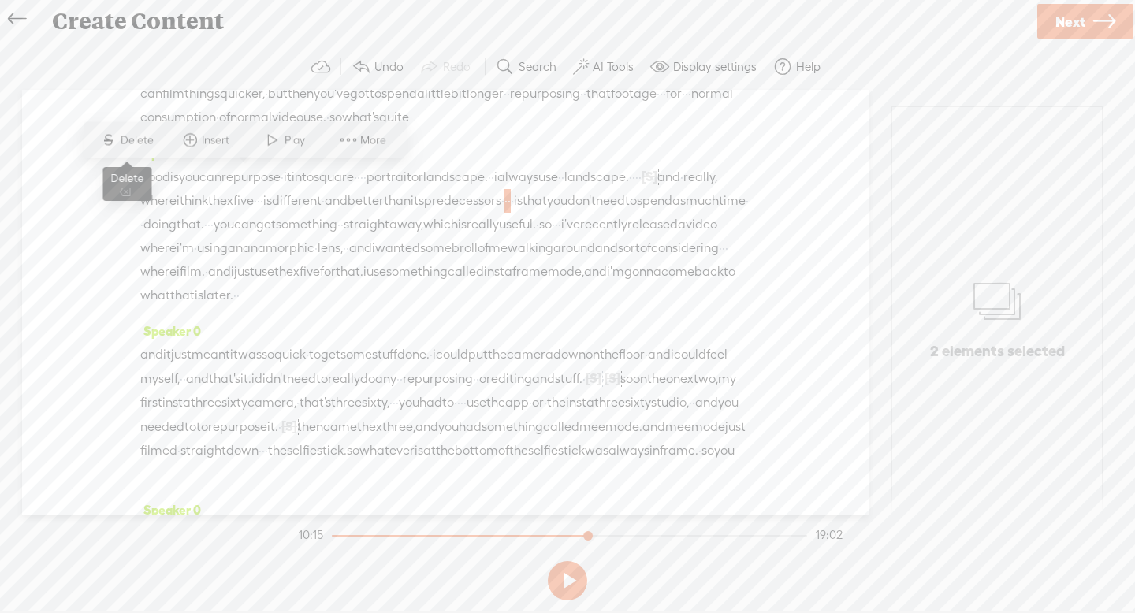
click at [141, 144] on span "Delete" at bounding box center [139, 140] width 37 height 16
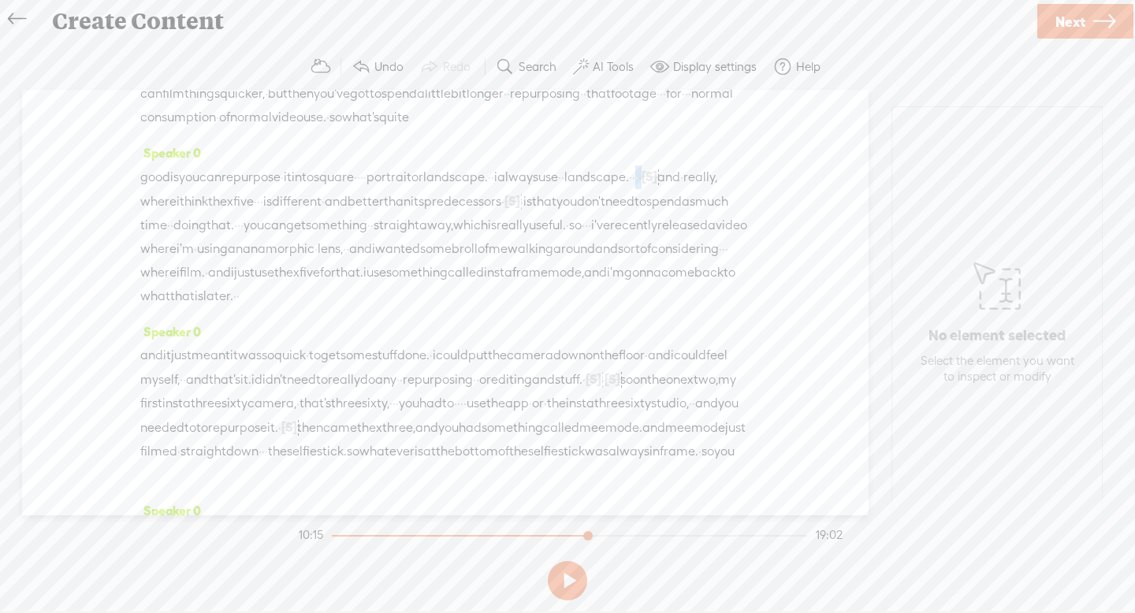
drag, startPoint x: 221, startPoint y: 157, endPoint x: 237, endPoint y: 157, distance: 16.6
click at [237, 165] on div "good is you can repurpose · it into square · · · · portrait or landscape. · · i…" at bounding box center [445, 236] width 610 height 143
click at [117, 123] on span "Delete" at bounding box center [135, 117] width 37 height 16
click at [722, 254] on span "·" at bounding box center [723, 249] width 3 height 24
click at [722, 251] on span "·" at bounding box center [723, 249] width 3 height 24
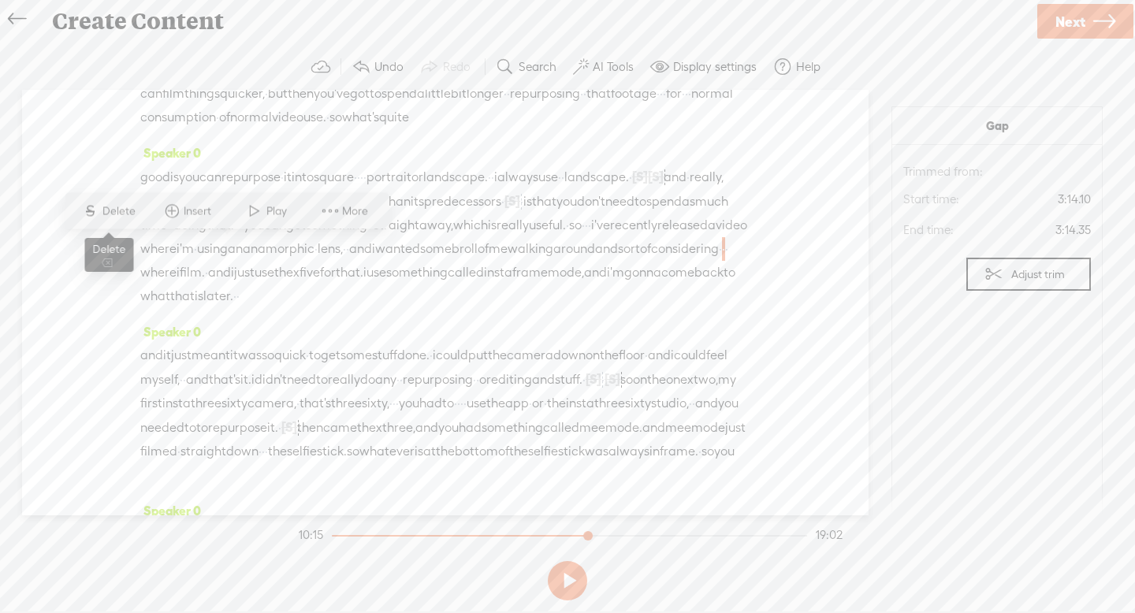
click at [132, 211] on span "Delete" at bounding box center [120, 211] width 37 height 16
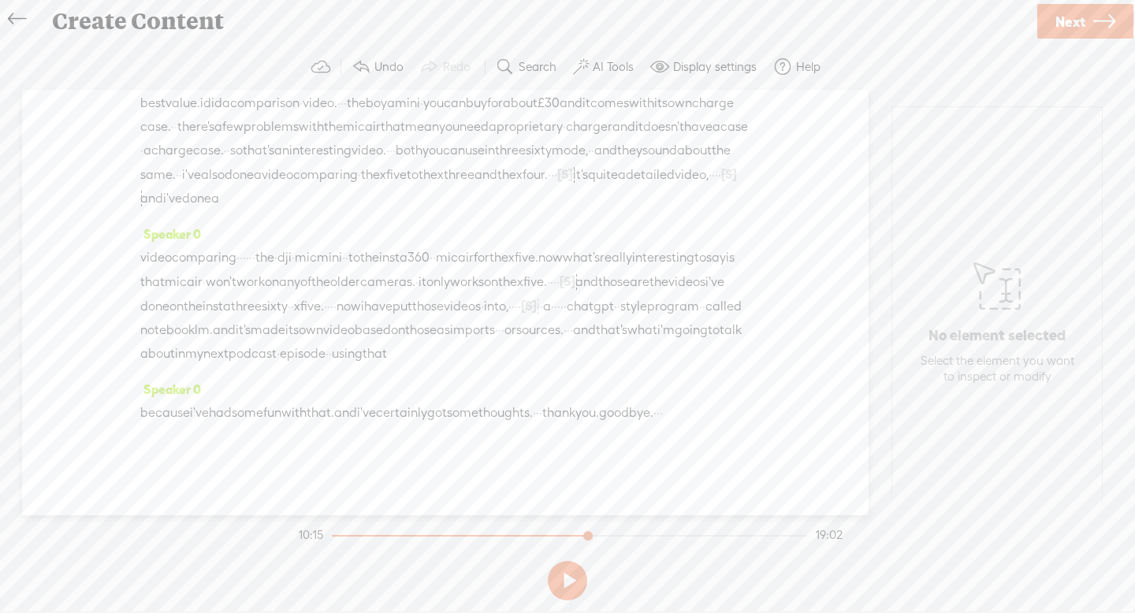
scroll to position [5585, 0]
drag, startPoint x: 262, startPoint y: 212, endPoint x: 286, endPoint y: 213, distance: 24.5
click at [286, 246] on div "video comparing · · · · · · the · dji · mic mini · · to the insta360 · · mic ai…" at bounding box center [445, 306] width 610 height 120
click at [188, 176] on span "Delete" at bounding box center [181, 174] width 37 height 16
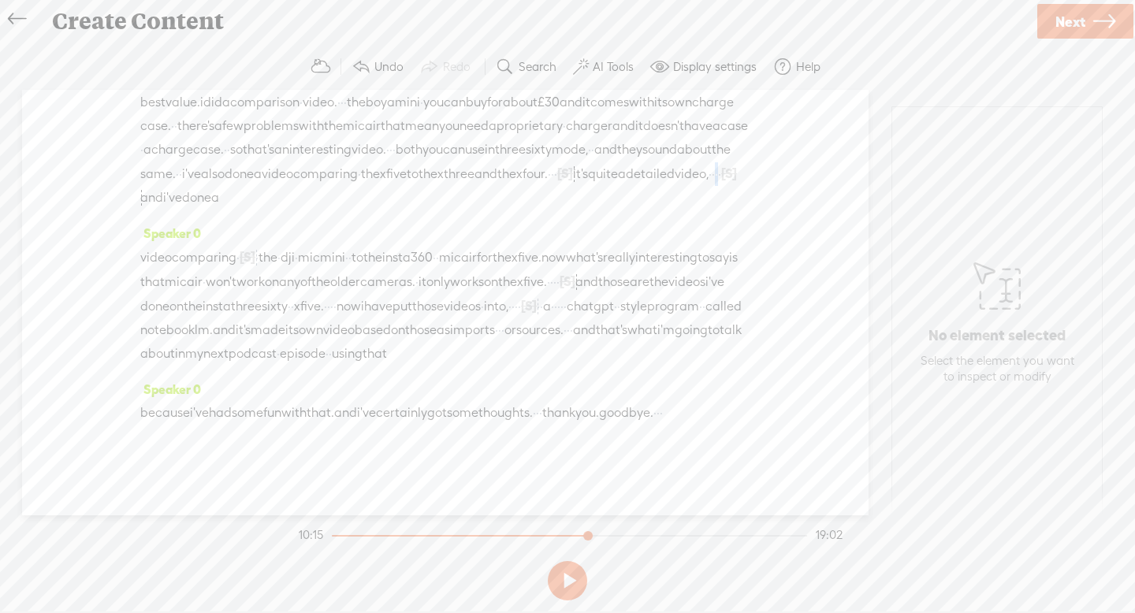
drag, startPoint x: 353, startPoint y: 239, endPoint x: 364, endPoint y: 240, distance: 11.1
click at [364, 210] on div "three sixty image. · · i did a comparison · between the boya mic mini · · · and…" at bounding box center [445, 138] width 610 height 143
click at [265, 194] on span "Delete" at bounding box center [258, 199] width 37 height 16
click at [1088, 30] on link "Next" at bounding box center [1085, 21] width 96 height 35
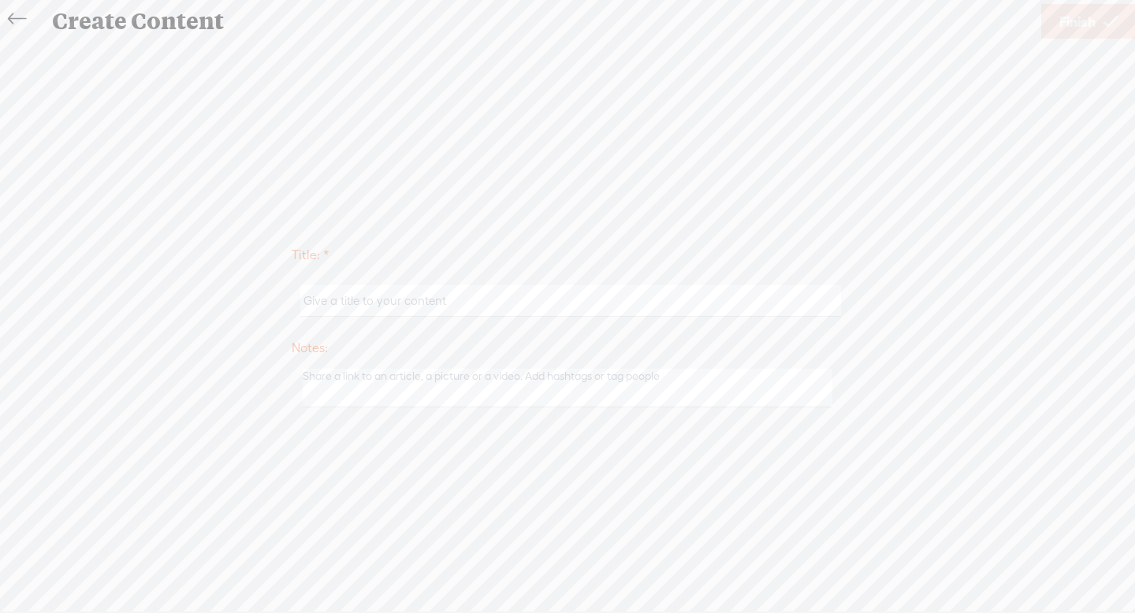
click at [781, 315] on input "text" at bounding box center [570, 300] width 540 height 31
type input "x5 rreview"
click at [941, 223] on div "Title: * x5 rreview Notes: Save as a draft content Publish: Warning: Narration …" at bounding box center [568, 325] width 1104 height 568
click at [1066, 24] on span "Finish" at bounding box center [1078, 22] width 36 height 40
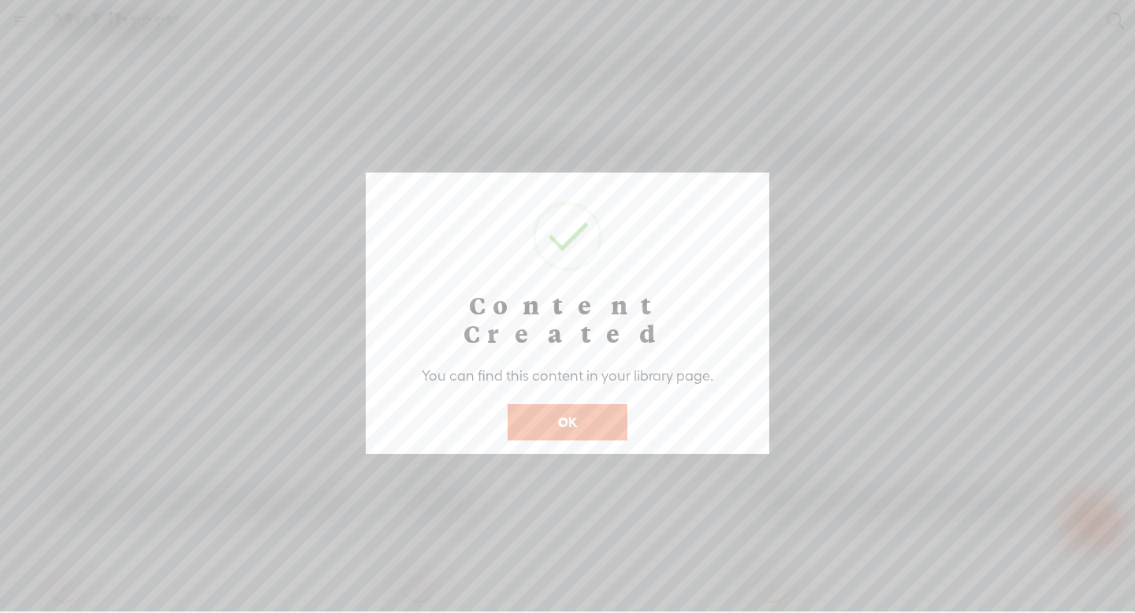
click at [572, 404] on button "OK" at bounding box center [568, 422] width 120 height 36
